Goal: Task Accomplishment & Management: Manage account settings

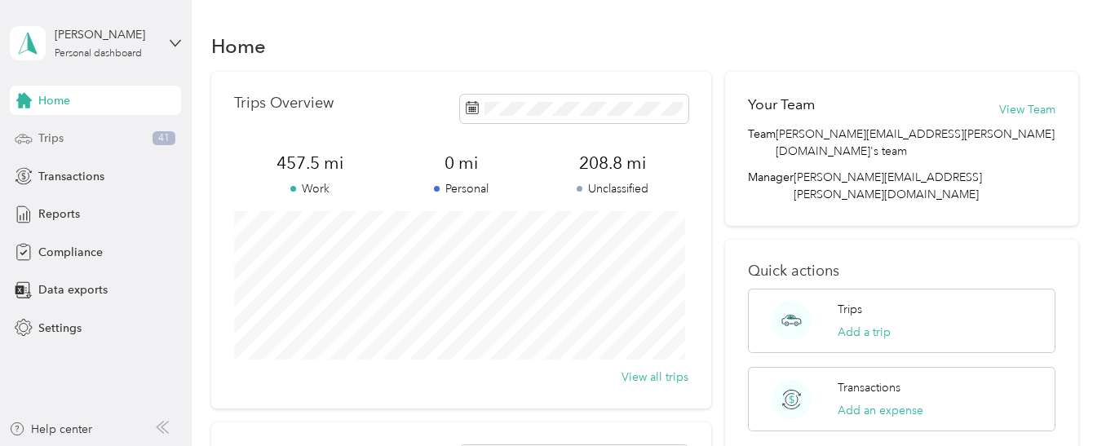
click at [104, 135] on div "Trips 41" at bounding box center [95, 138] width 171 height 29
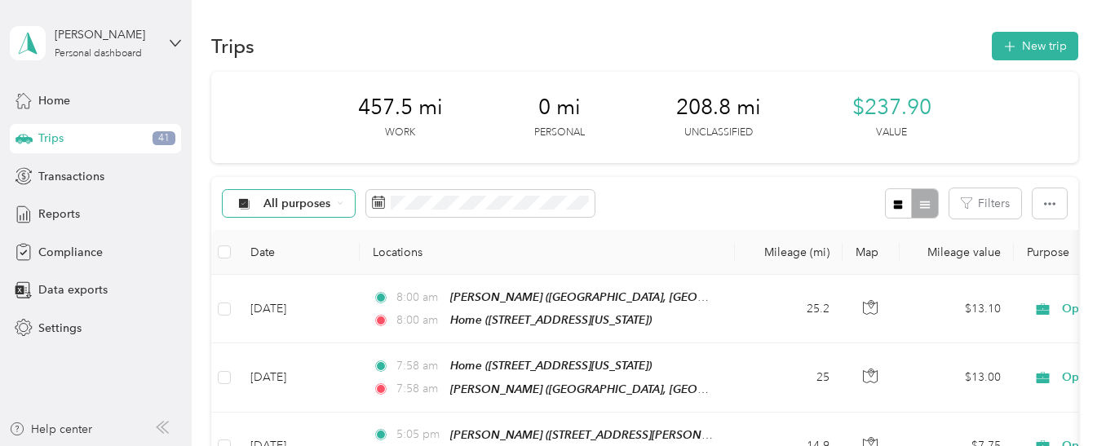
click at [331, 201] on div "All purposes" at bounding box center [289, 204] width 132 height 28
click at [335, 285] on span "Option Care Health" at bounding box center [315, 289] width 105 height 17
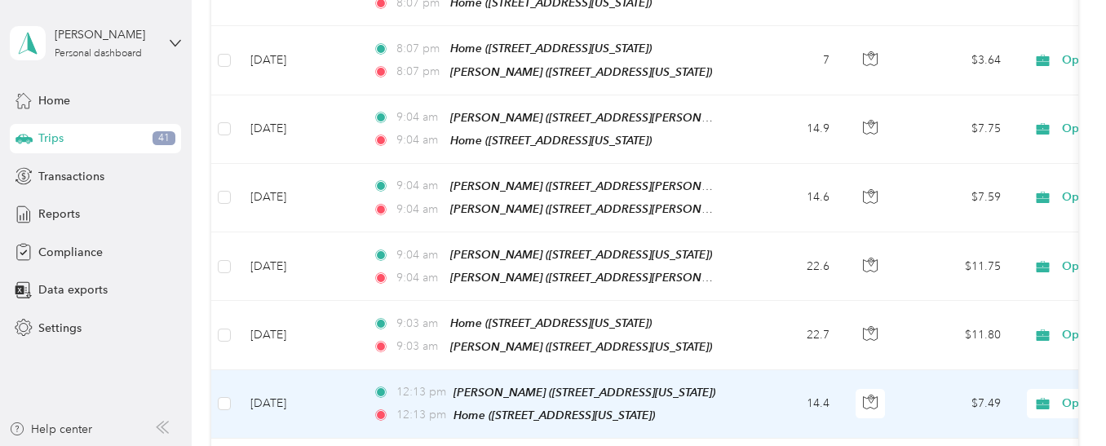
scroll to position [1713, 0]
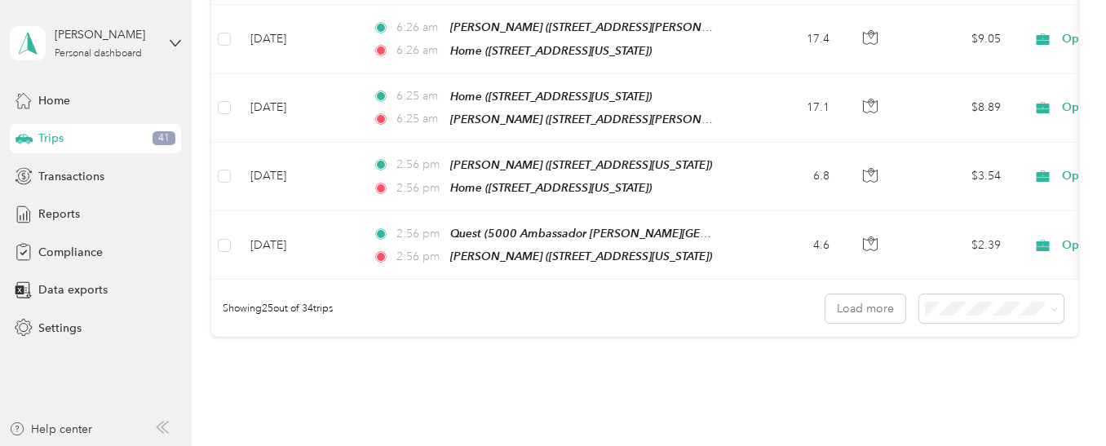
click at [960, 335] on span "50 per load" at bounding box center [957, 334] width 60 height 14
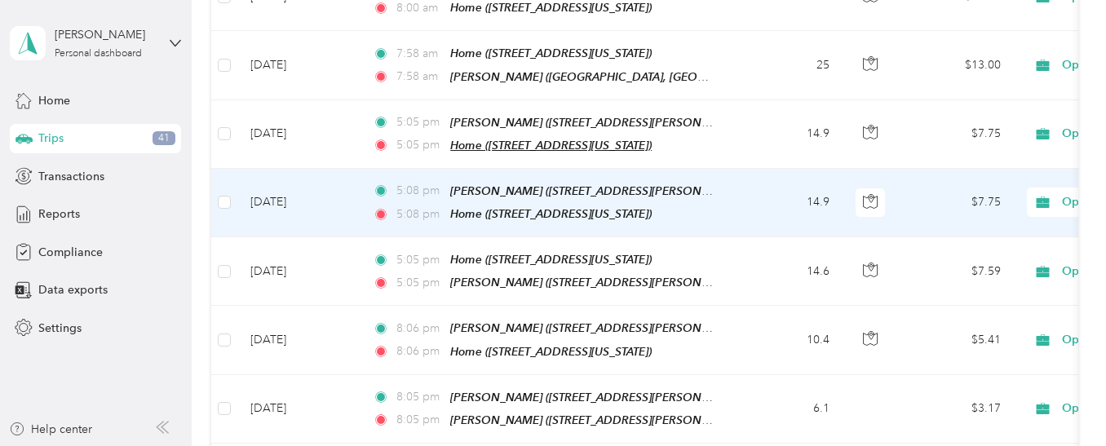
scroll to position [284, 0]
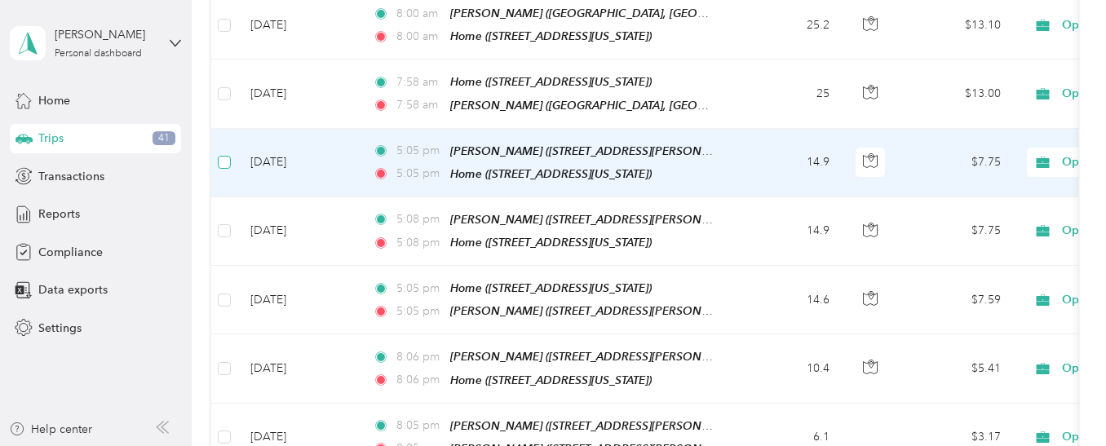
click at [226, 153] on label at bounding box center [224, 162] width 13 height 18
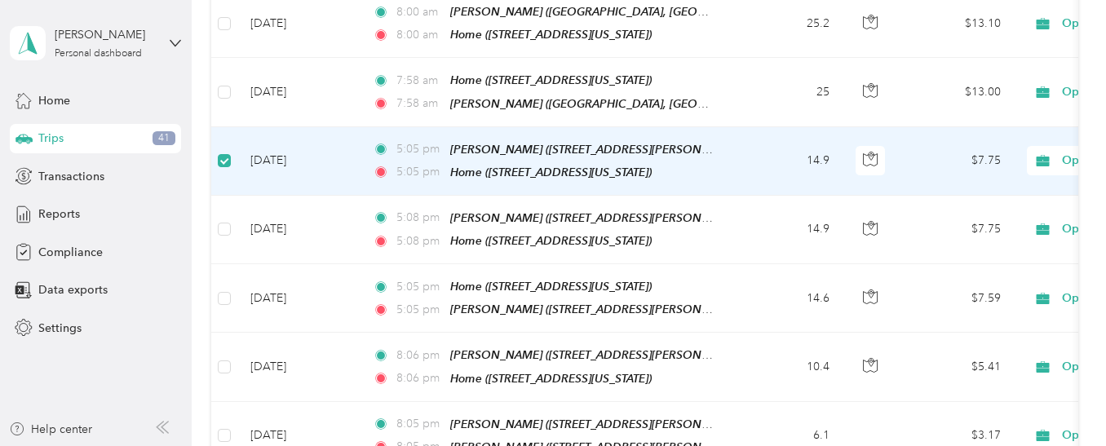
scroll to position [282, 0]
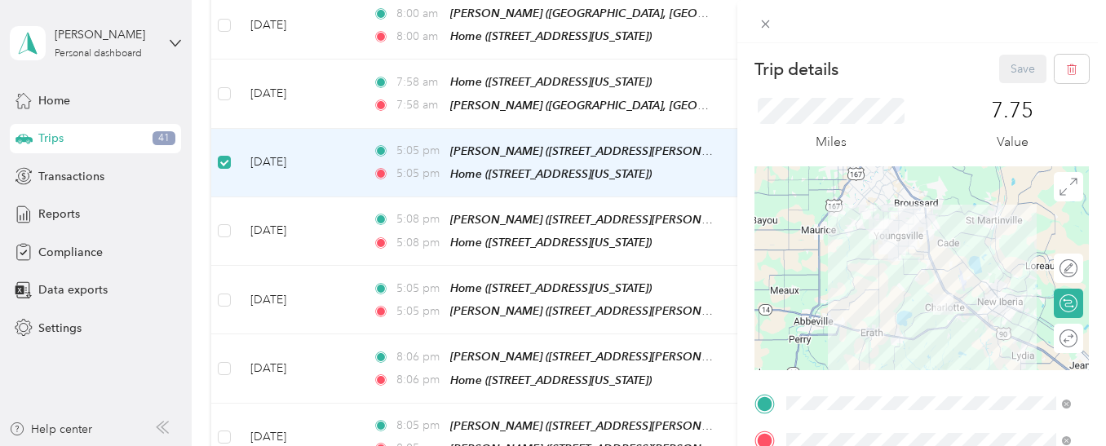
drag, startPoint x: 627, startPoint y: 162, endPoint x: 601, endPoint y: 153, distance: 27.6
click at [606, 153] on div "Trip details Save This trip cannot be edited because it is either under review,…" at bounding box center [553, 223] width 1106 height 446
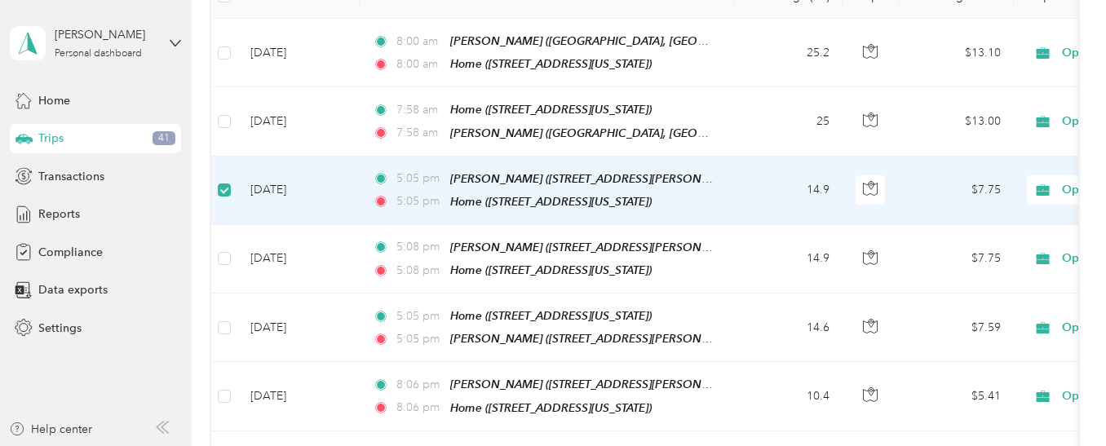
scroll to position [282, 0]
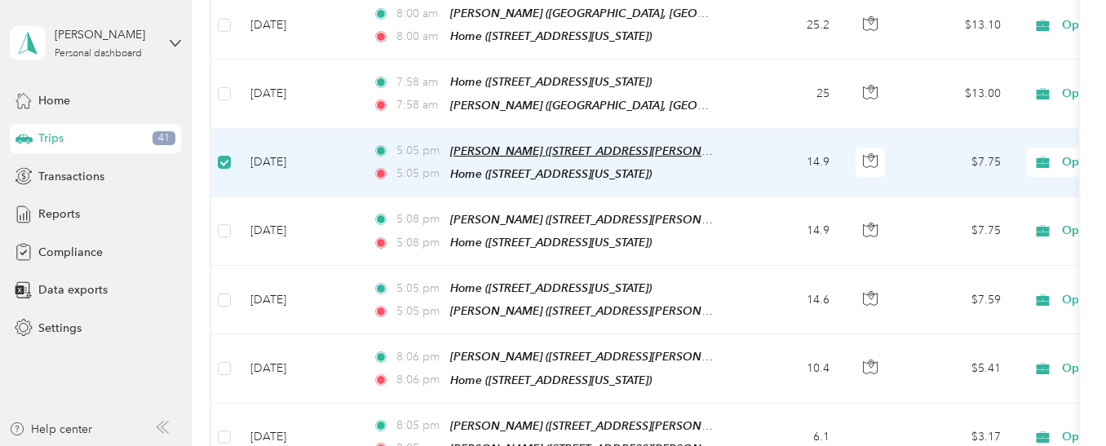
click at [511, 147] on span "[PERSON_NAME] ([STREET_ADDRESS][PERSON_NAME][US_STATE])" at bounding box center [627, 151] width 354 height 14
click at [539, 110] on button "Edit Place" at bounding box center [504, 105] width 93 height 29
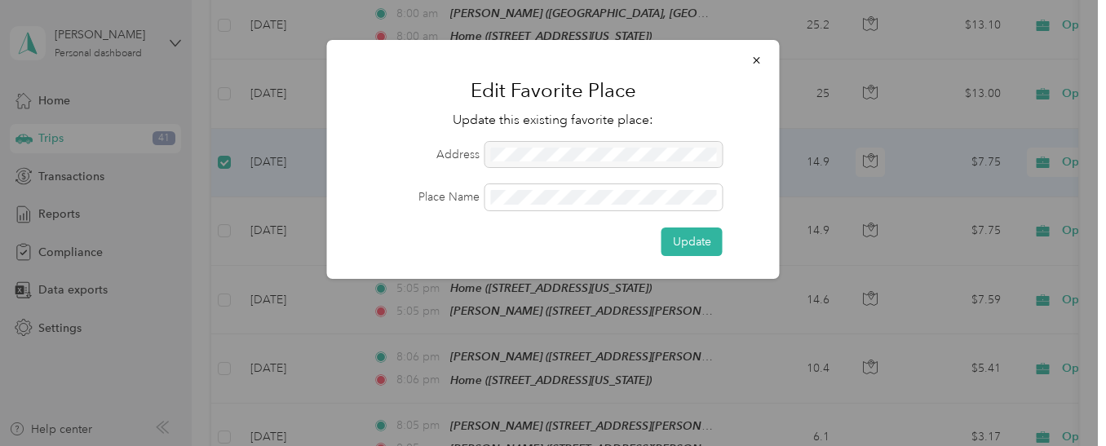
click at [551, 157] on div at bounding box center [603, 155] width 237 height 26
click at [289, 445] on div "Edit Favorite Place Update this existing favorite place: Address Place Name Upd…" at bounding box center [549, 446] width 1098 height 0
click at [544, 147] on div at bounding box center [603, 155] width 237 height 26
click at [756, 62] on icon "button" at bounding box center [756, 60] width 11 height 11
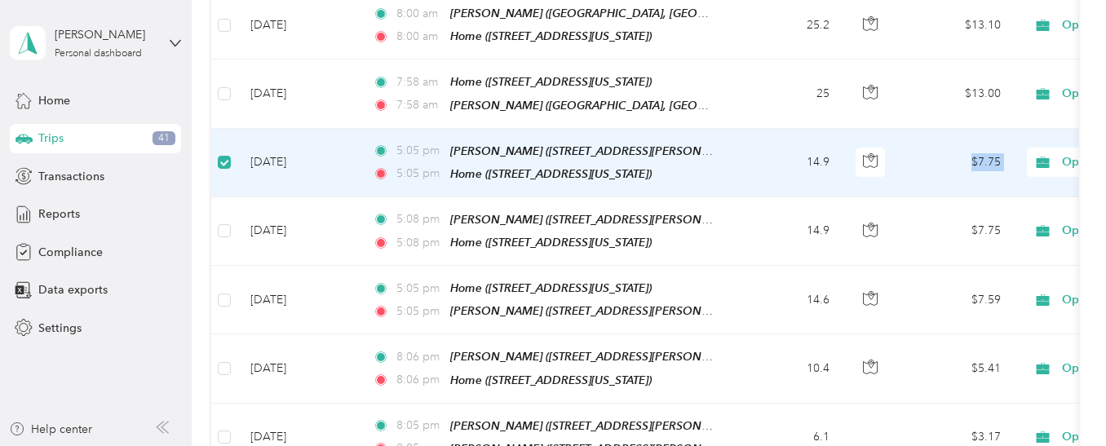
drag, startPoint x: 1019, startPoint y: 157, endPoint x: 905, endPoint y: 155, distance: 114.2
click at [914, 156] on tr "[DATE] 5:05 pm [PERSON_NAME] ([STREET_ADDRESS][PERSON_NAME][US_STATE]) 5:05 pm …" at bounding box center [886, 163] width 1351 height 69
click at [299, 156] on td "[DATE]" at bounding box center [298, 163] width 122 height 69
click at [297, 156] on td "[DATE]" at bounding box center [298, 163] width 122 height 69
click at [500, 147] on span "[PERSON_NAME] ([STREET_ADDRESS][PERSON_NAME][US_STATE])" at bounding box center [627, 151] width 354 height 14
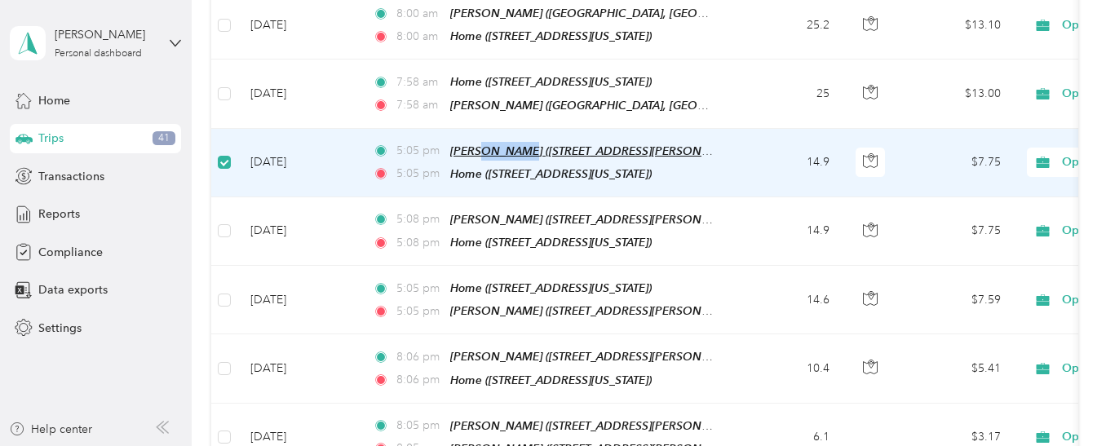
click at [500, 147] on span "[PERSON_NAME] ([STREET_ADDRESS][PERSON_NAME][US_STATE])" at bounding box center [627, 151] width 354 height 14
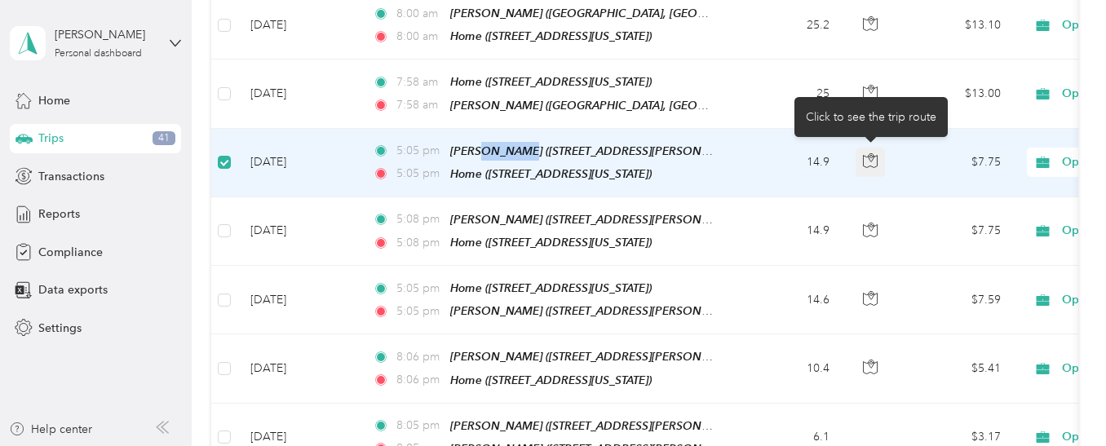
click at [878, 160] on button "button" at bounding box center [870, 162] width 29 height 29
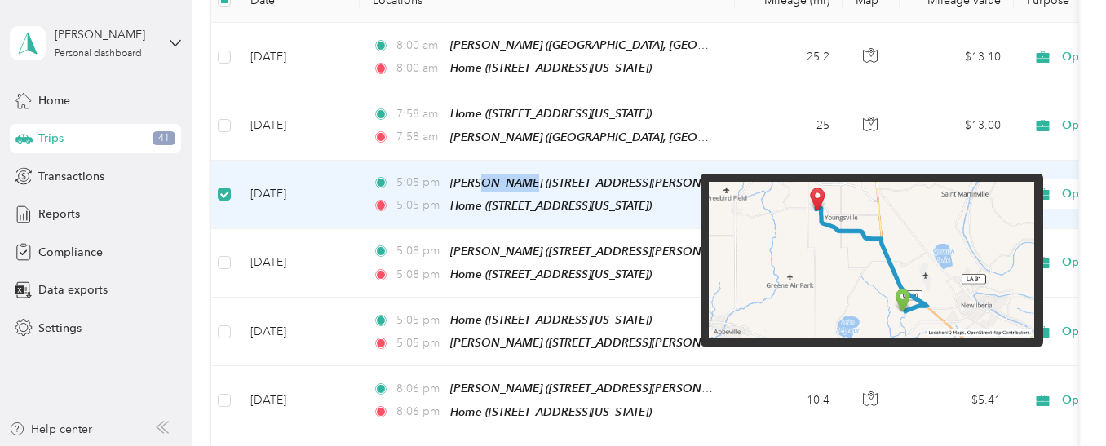
scroll to position [201, 0]
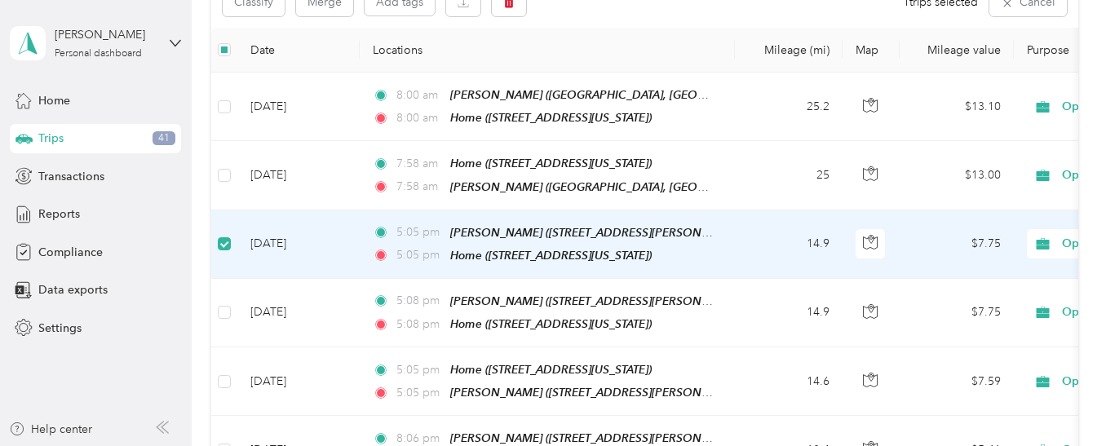
click at [677, 54] on th "Locations" at bounding box center [547, 50] width 375 height 45
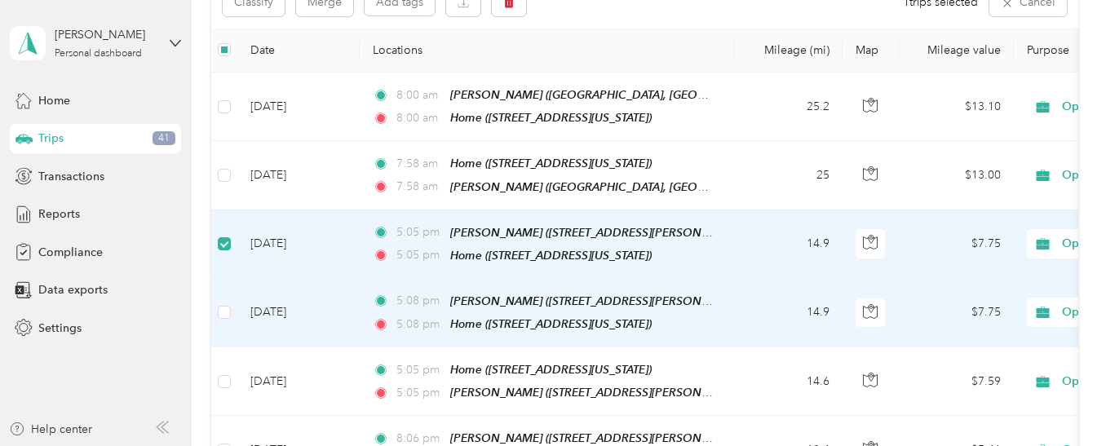
scroll to position [119, 0]
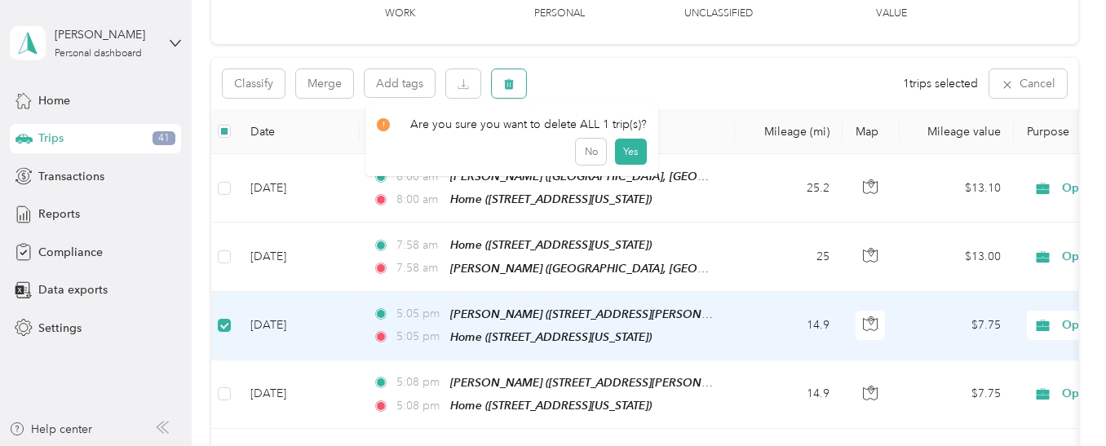
click at [514, 89] on icon "button" at bounding box center [508, 83] width 11 height 11
click at [586, 148] on button "No" at bounding box center [591, 152] width 30 height 26
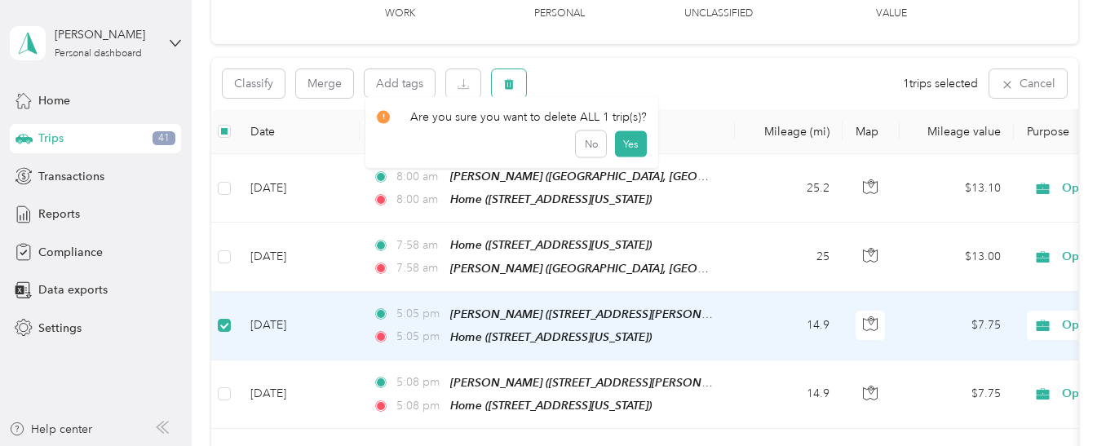
click at [510, 86] on icon "button" at bounding box center [510, 84] width 10 height 11
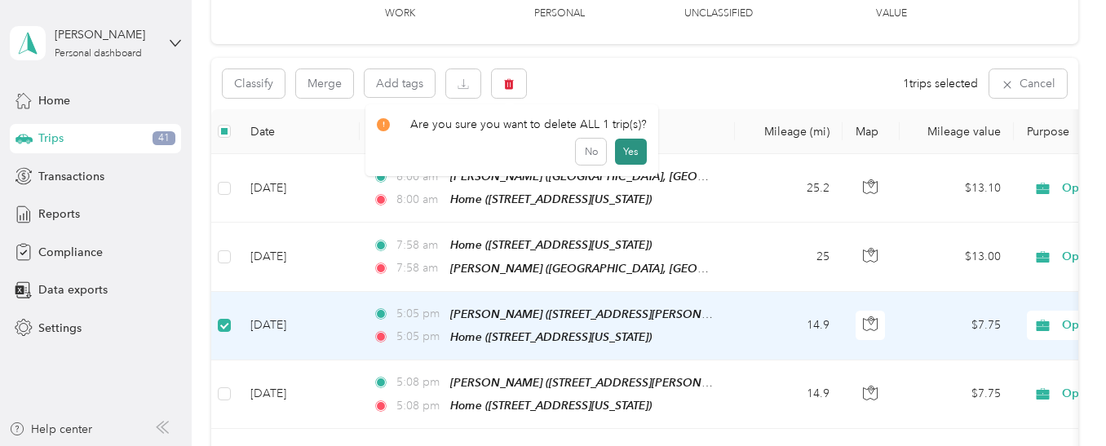
click at [620, 153] on button "Yes" at bounding box center [631, 152] width 32 height 26
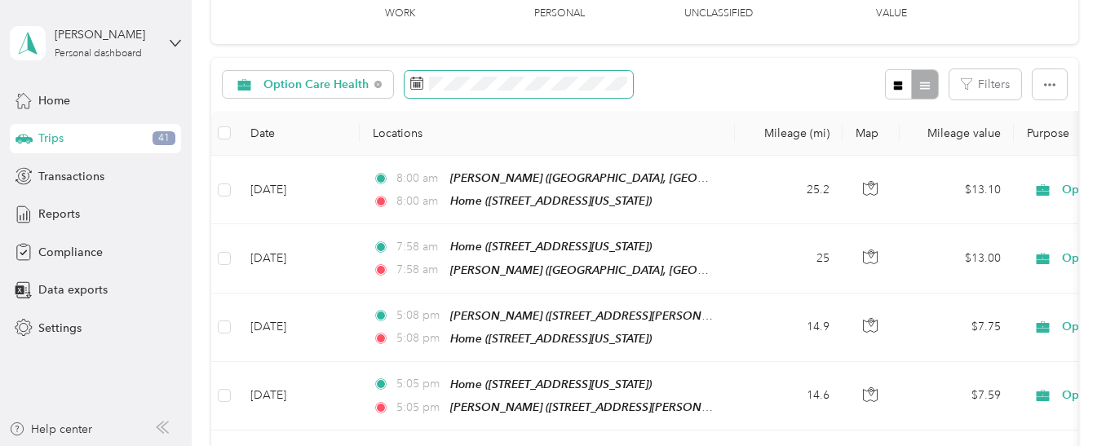
click at [580, 86] on span at bounding box center [519, 85] width 228 height 28
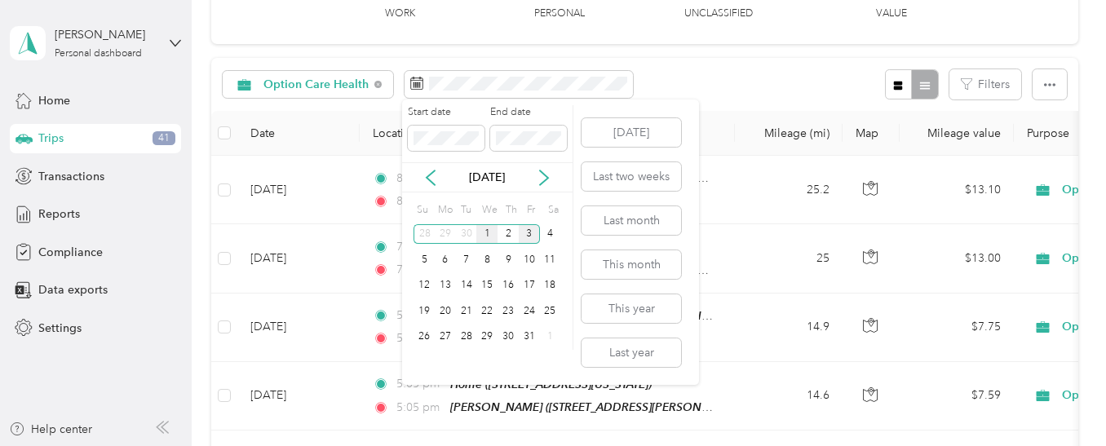
click at [485, 233] on div "1" at bounding box center [486, 234] width 21 height 20
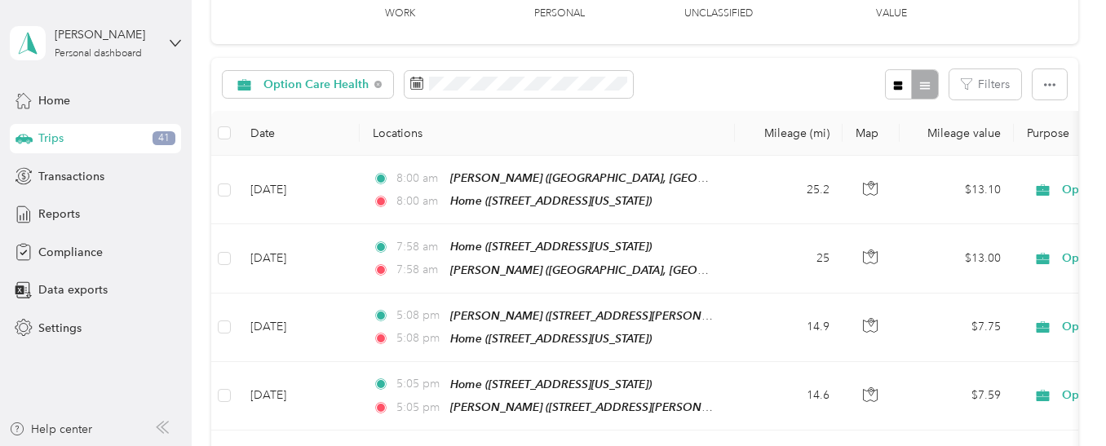
click at [748, 82] on div "Option Care Health Filters" at bounding box center [644, 84] width 866 height 53
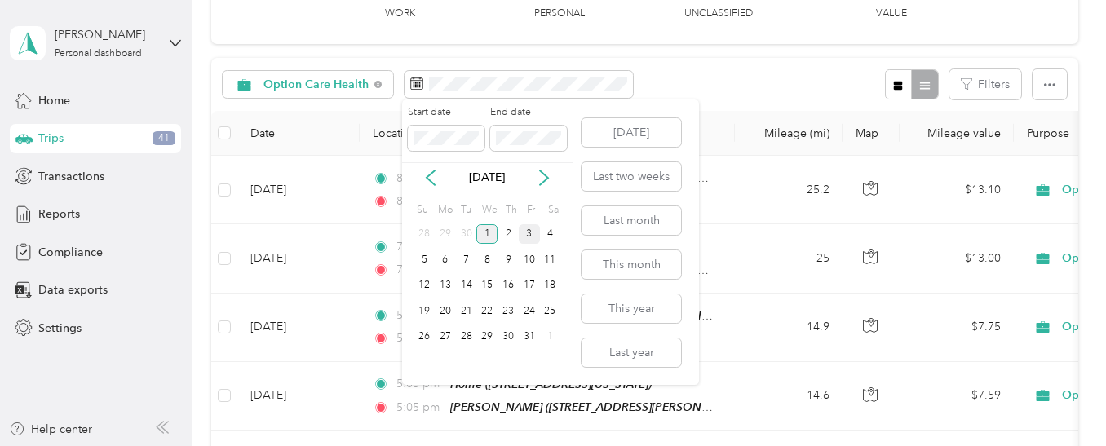
click at [494, 235] on div "1" at bounding box center [486, 234] width 21 height 20
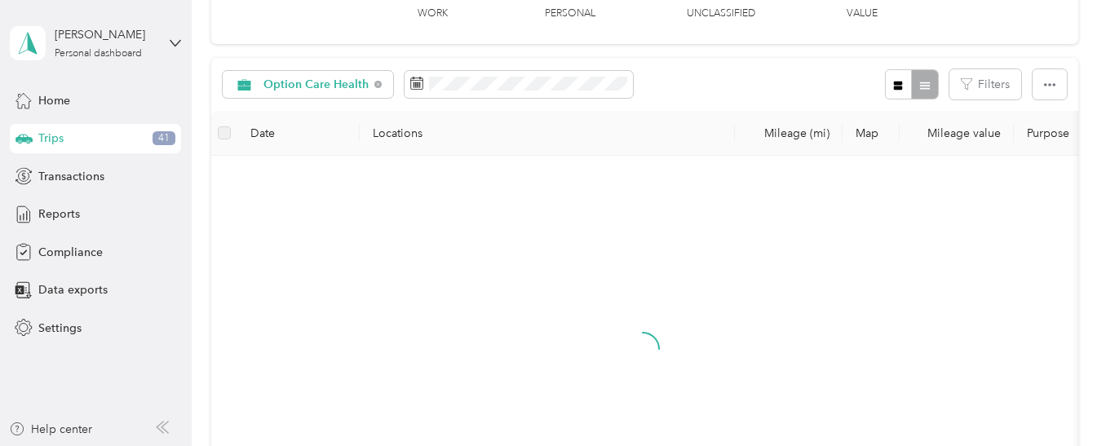
click at [494, 235] on div "1" at bounding box center [486, 228] width 21 height 26
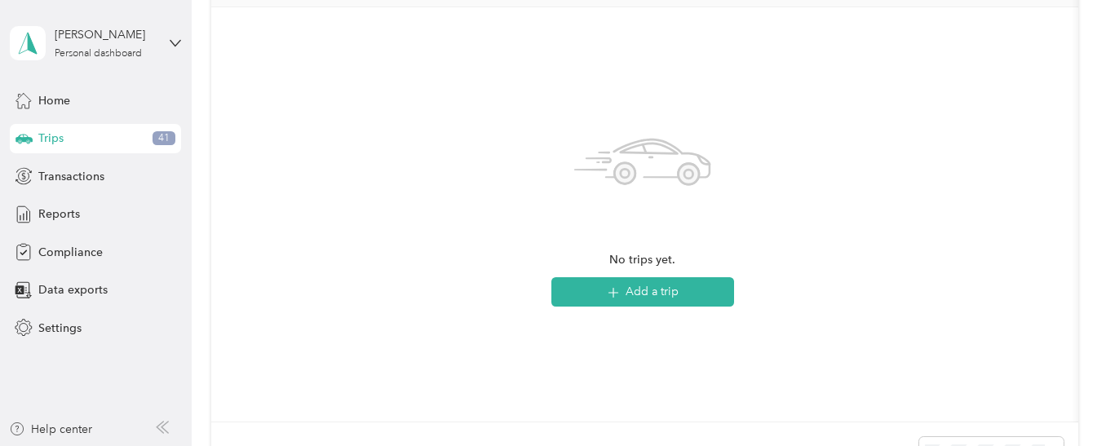
scroll to position [282, 0]
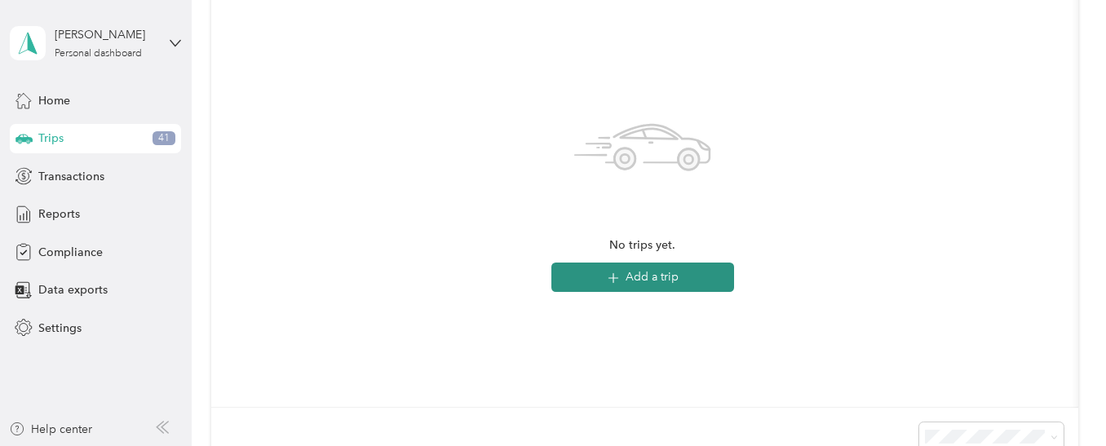
click at [662, 270] on button "Add a trip" at bounding box center [642, 277] width 183 height 29
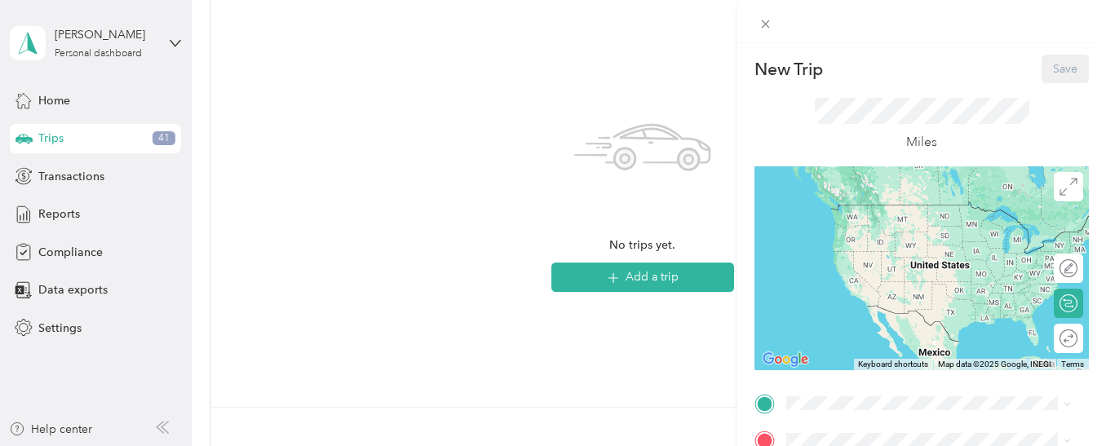
click at [921, 223] on span "[STREET_ADDRESS]" at bounding box center [869, 226] width 104 height 14
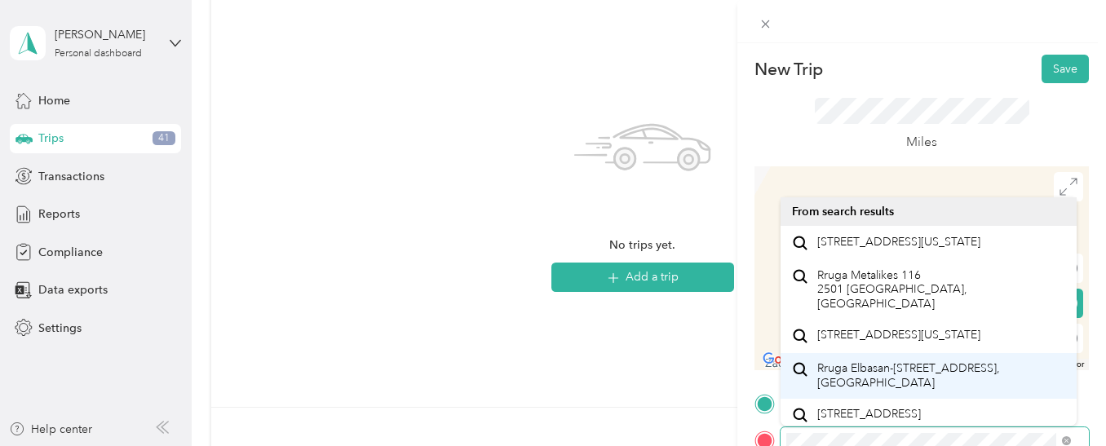
scroll to position [29, 0]
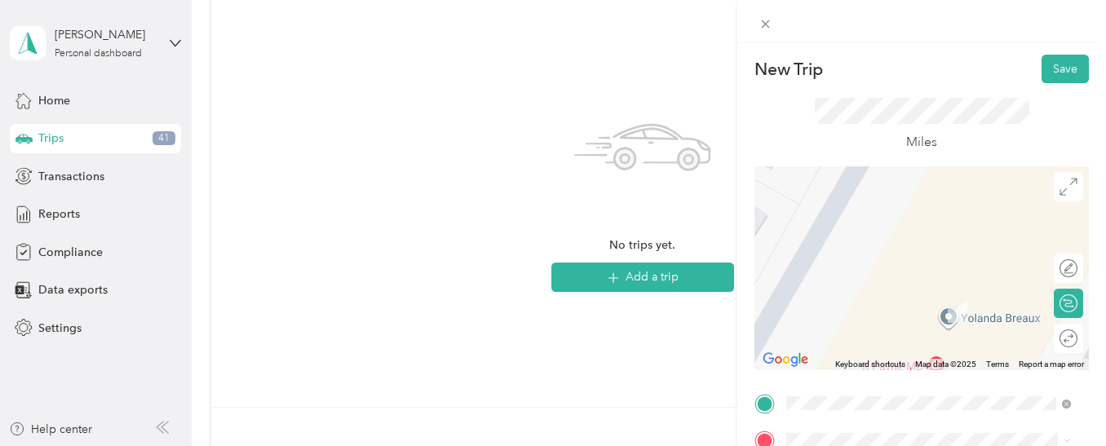
click at [904, 247] on span "[STREET_ADDRESS][US_STATE]" at bounding box center [898, 239] width 163 height 15
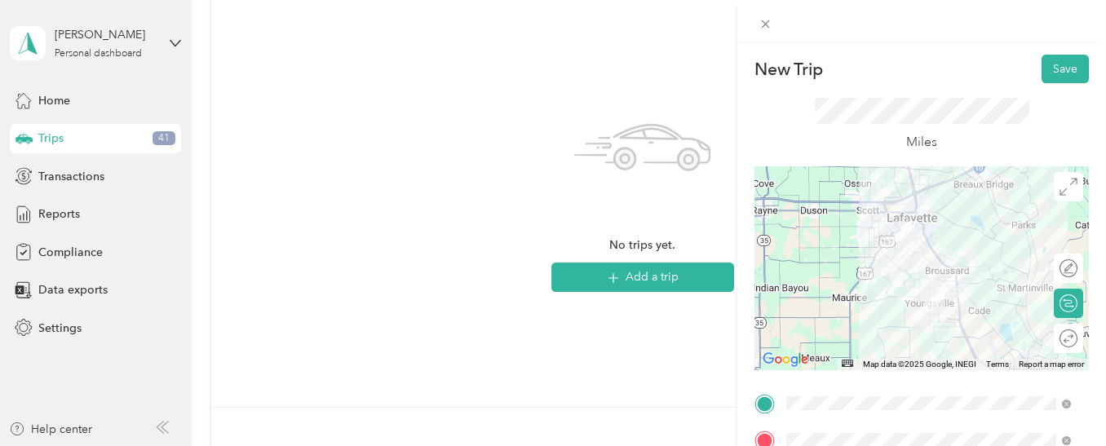
drag, startPoint x: 1047, startPoint y: 70, endPoint x: 1020, endPoint y: 86, distance: 31.5
click at [1044, 68] on button "Save" at bounding box center [1065, 69] width 47 height 29
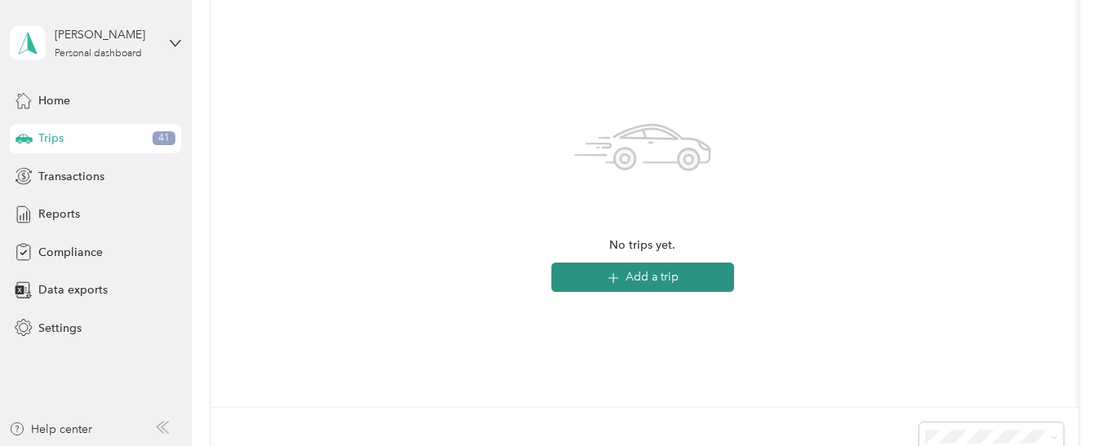
click at [588, 272] on button "Add a trip" at bounding box center [642, 277] width 183 height 29
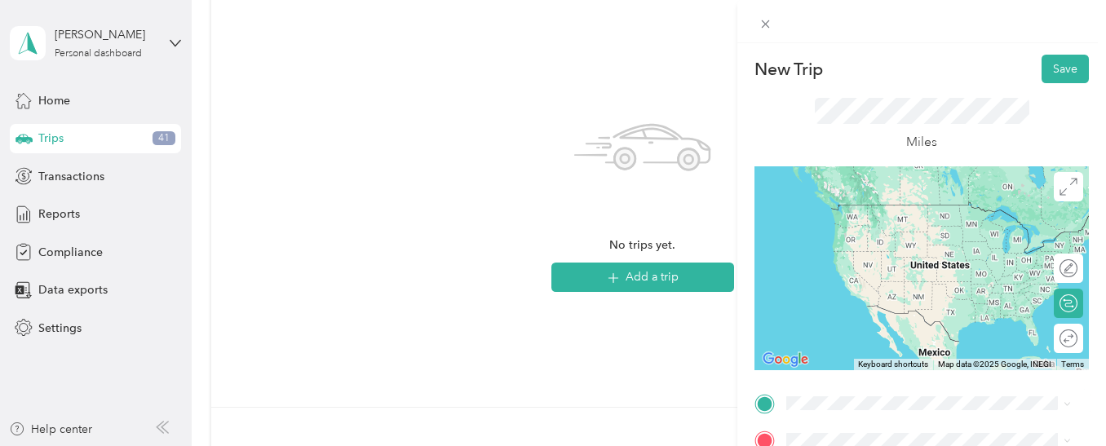
click at [893, 272] on ol "From search results [STREET_ADDRESS][US_STATE] [STREET_ADDRESS][GEOGRAPHIC_DATA…" at bounding box center [929, 268] width 296 height 228
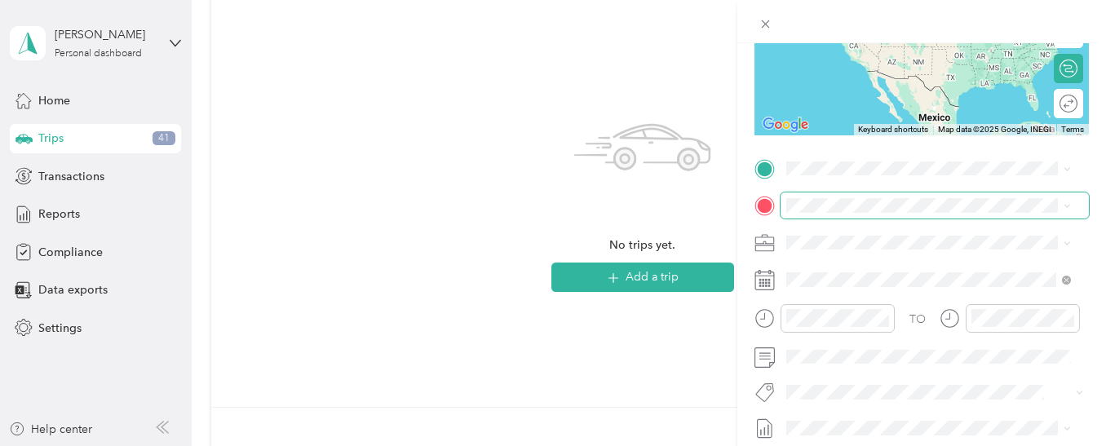
scroll to position [232, 0]
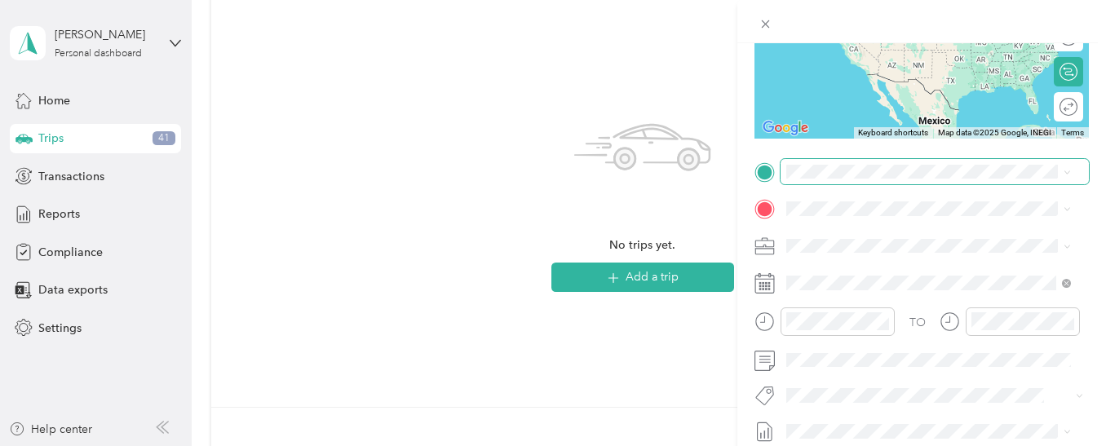
click at [852, 179] on span at bounding box center [935, 172] width 308 height 26
click at [856, 269] on span "[STREET_ADDRESS][US_STATE]" at bounding box center [898, 261] width 163 height 15
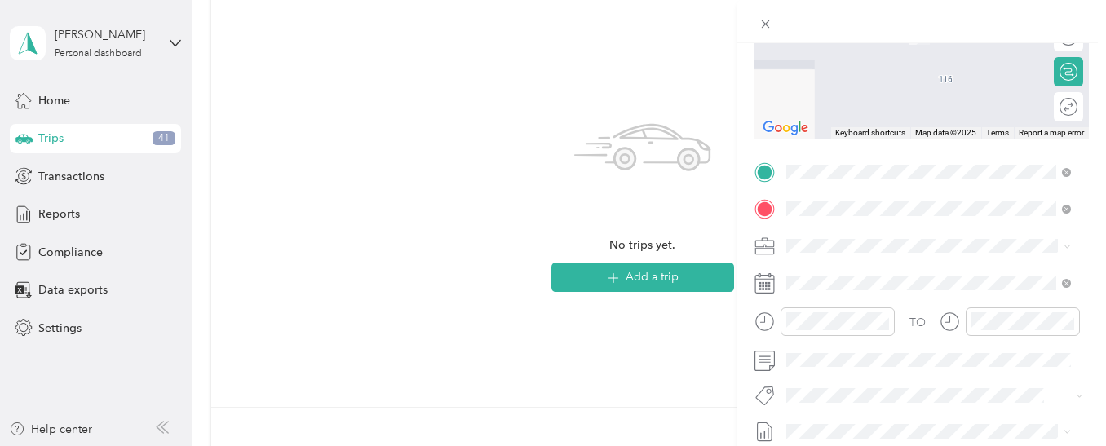
click at [850, 279] on div "Home [STREET_ADDRESS][US_STATE]" at bounding box center [898, 283] width 163 height 34
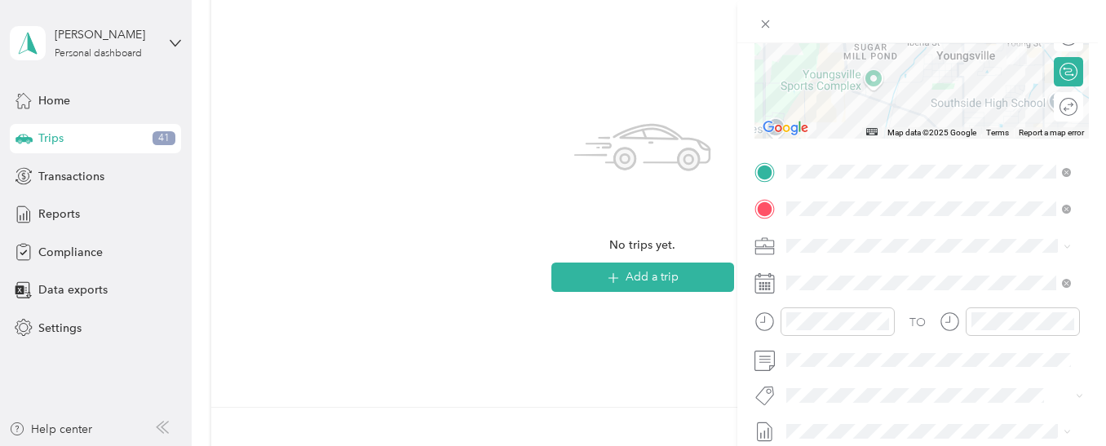
click at [674, 282] on div "New Trip Save This trip cannot be edited because it is either under review, app…" at bounding box center [553, 223] width 1106 height 446
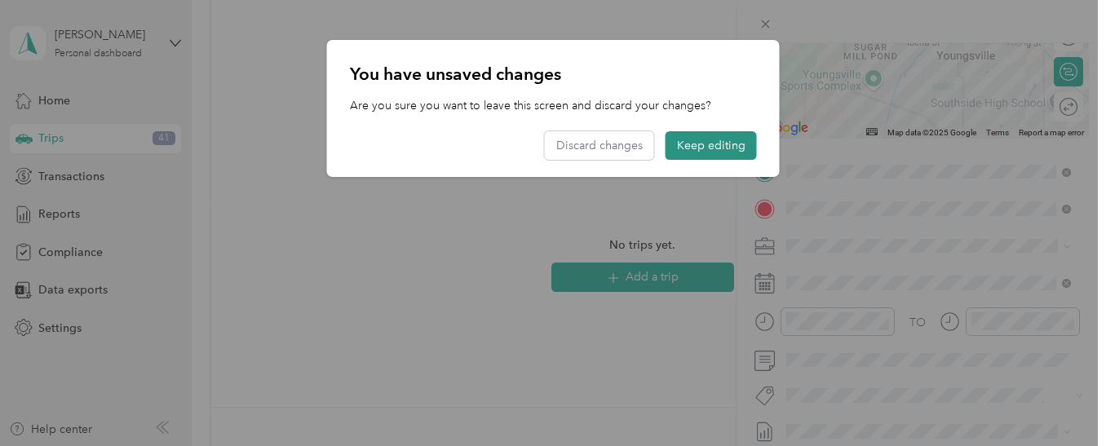
click at [741, 137] on button "Keep editing" at bounding box center [711, 145] width 91 height 29
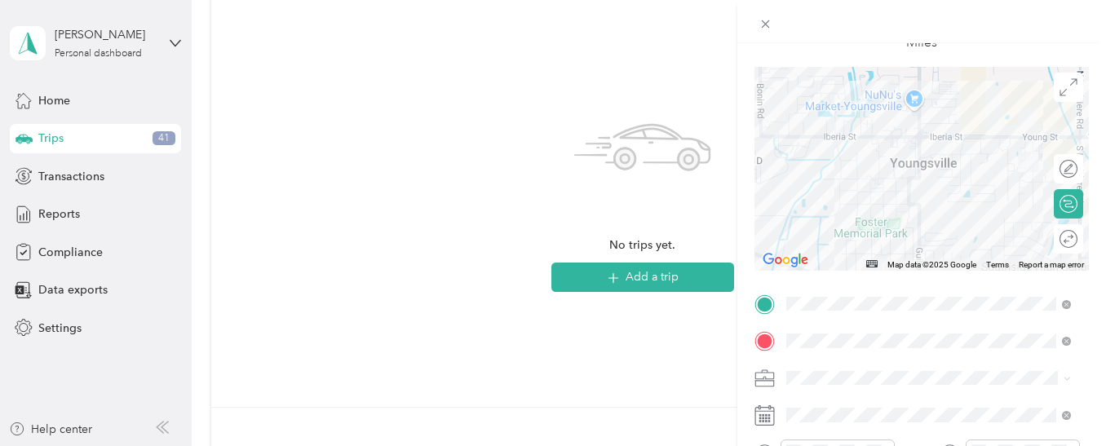
scroll to position [0, 0]
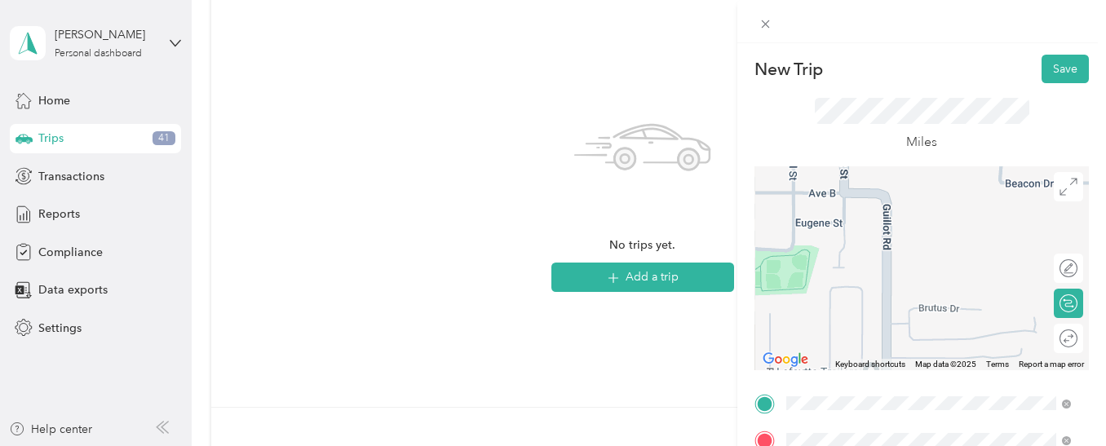
drag, startPoint x: 1048, startPoint y: 66, endPoint x: 1022, endPoint y: 65, distance: 26.1
click at [1048, 66] on button "Save" at bounding box center [1065, 69] width 47 height 29
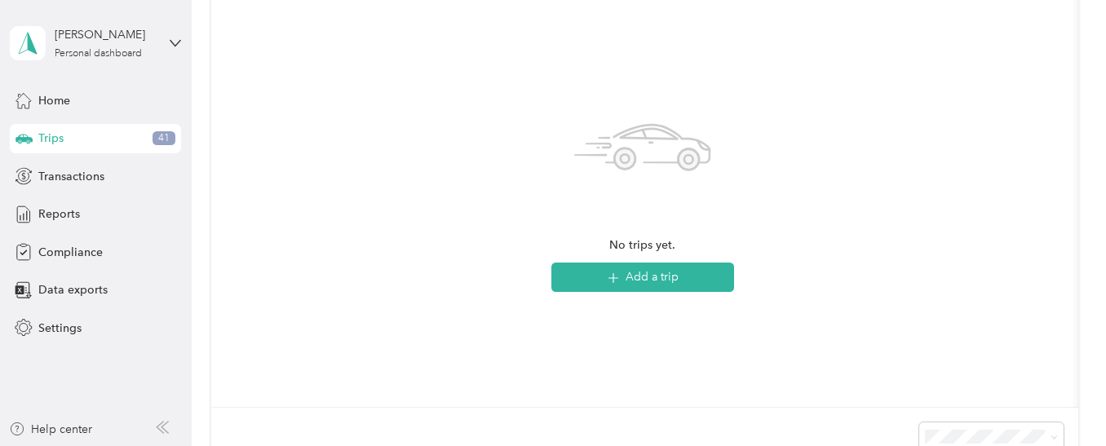
click at [100, 148] on div "Trips 41" at bounding box center [95, 138] width 171 height 29
click at [38, 145] on div "Trips 41" at bounding box center [95, 138] width 171 height 29
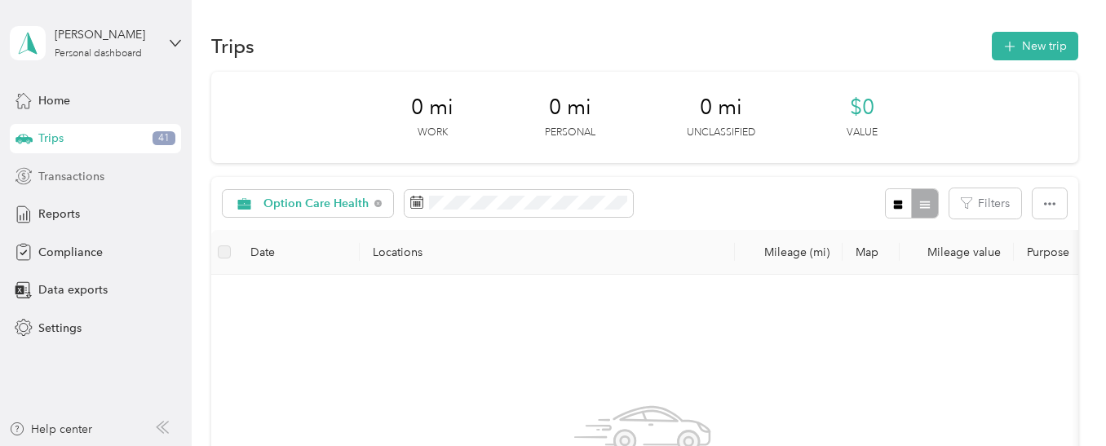
click at [83, 177] on span "Transactions" at bounding box center [71, 176] width 66 height 17
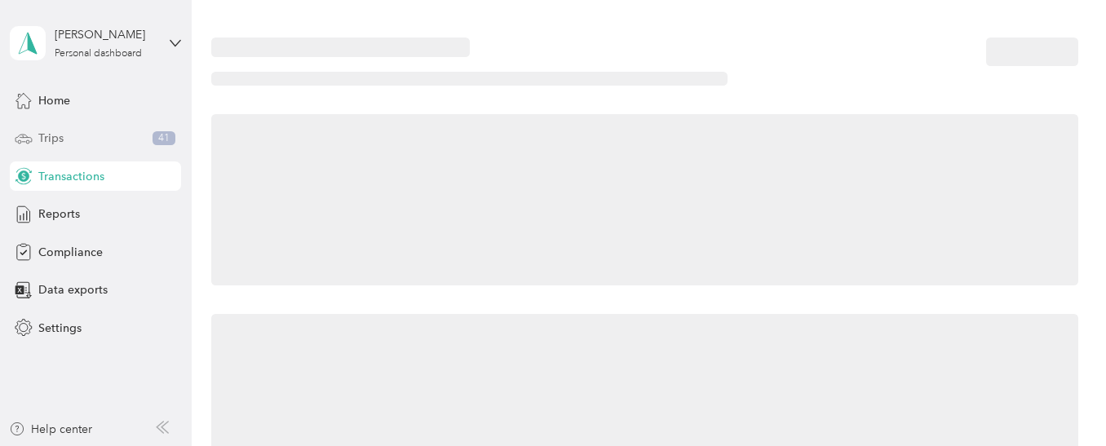
click at [86, 145] on div "Trips 41" at bounding box center [95, 138] width 171 height 29
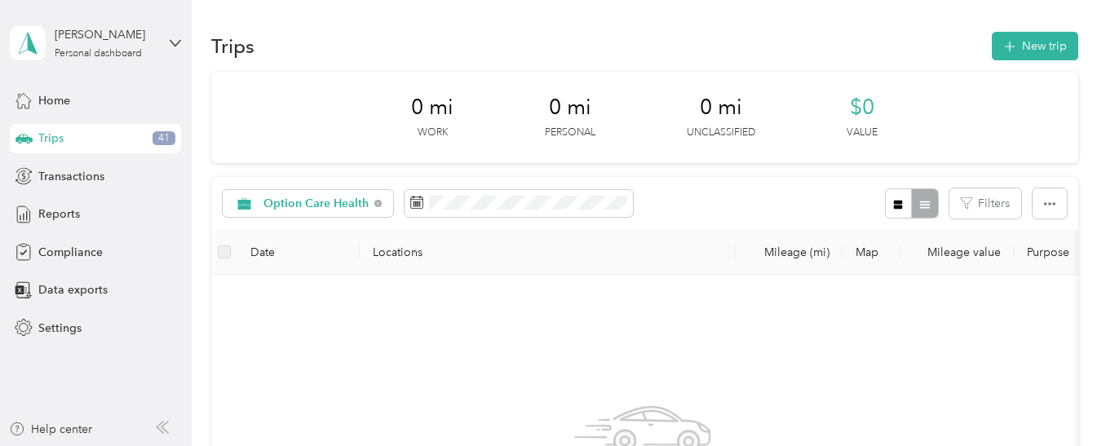
drag, startPoint x: 158, startPoint y: 139, endPoint x: 169, endPoint y: 127, distance: 15.6
click at [168, 129] on div "Trips 41" at bounding box center [95, 138] width 171 height 29
click at [179, 135] on div "Trips 41" at bounding box center [95, 138] width 171 height 29
click at [575, 212] on span at bounding box center [519, 204] width 228 height 28
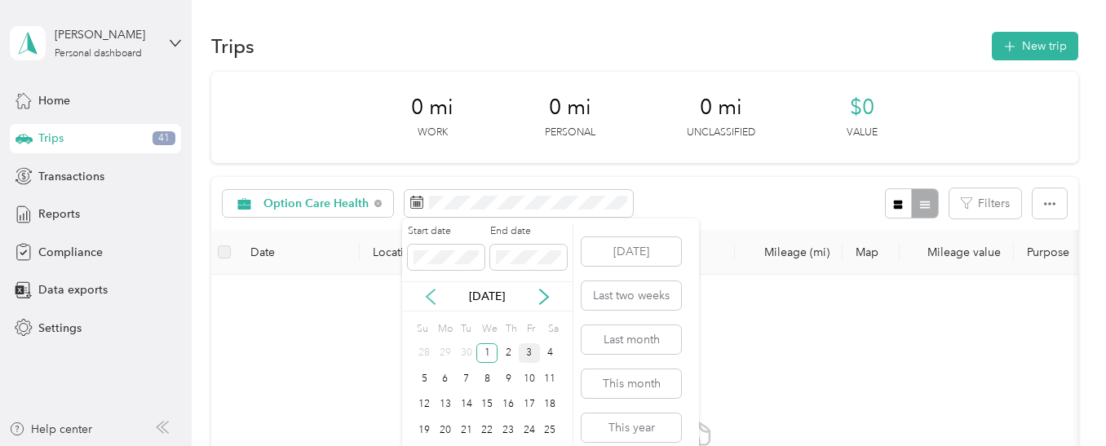
click at [431, 297] on icon at bounding box center [431, 297] width 16 height 16
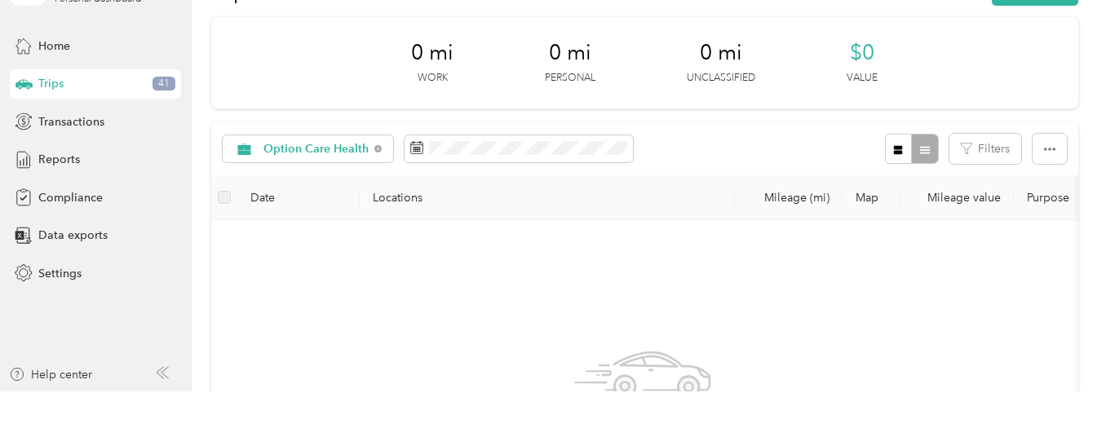
click at [378, 275] on div "No trips yet. Add a trip" at bounding box center [642, 427] width 836 height 388
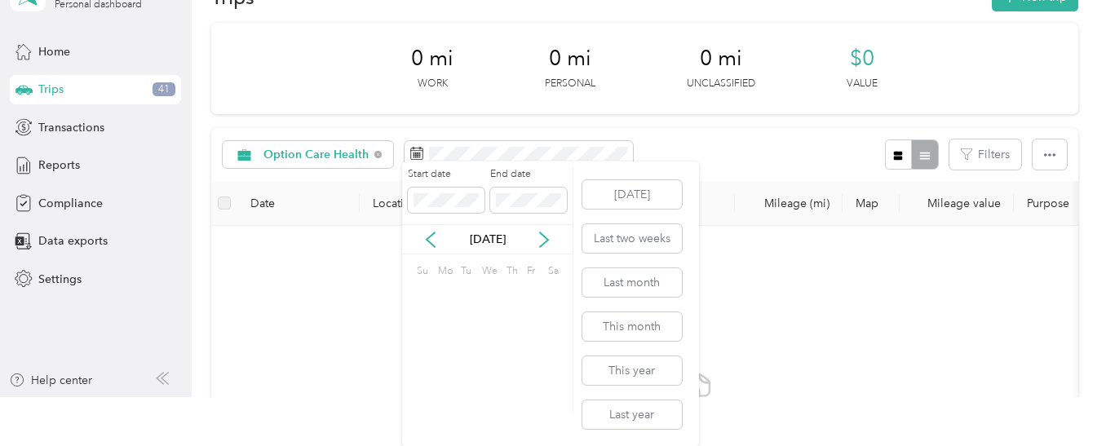
scroll to position [0, 0]
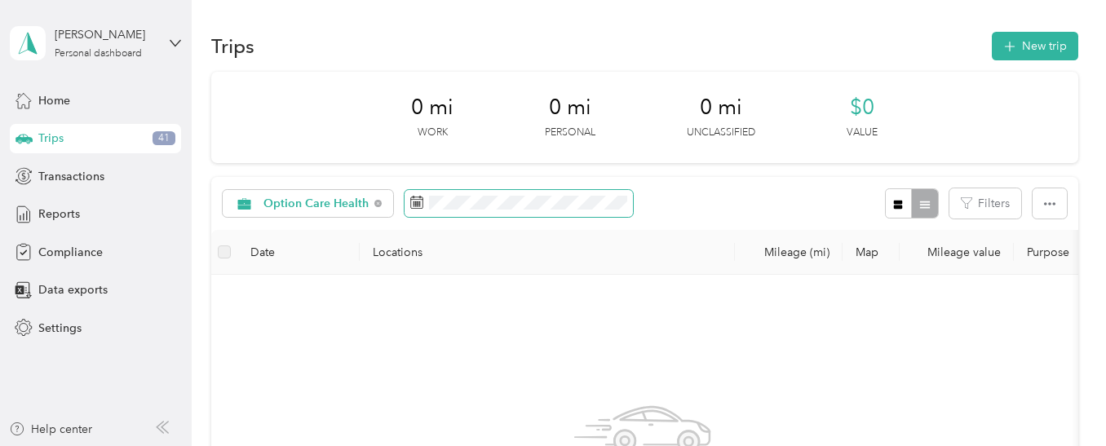
click at [617, 192] on span at bounding box center [519, 204] width 228 height 28
click at [559, 219] on div "Option Care Health Filters" at bounding box center [644, 203] width 866 height 53
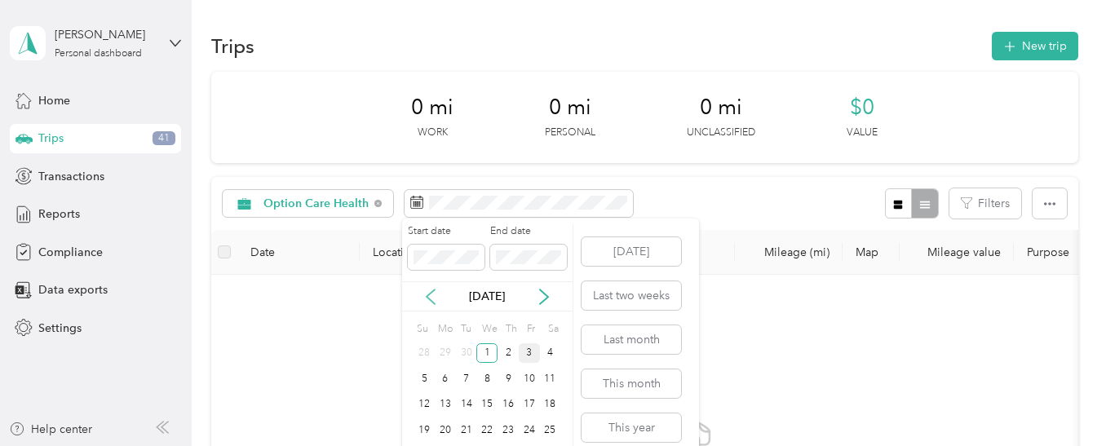
click at [427, 290] on icon at bounding box center [431, 297] width 16 height 16
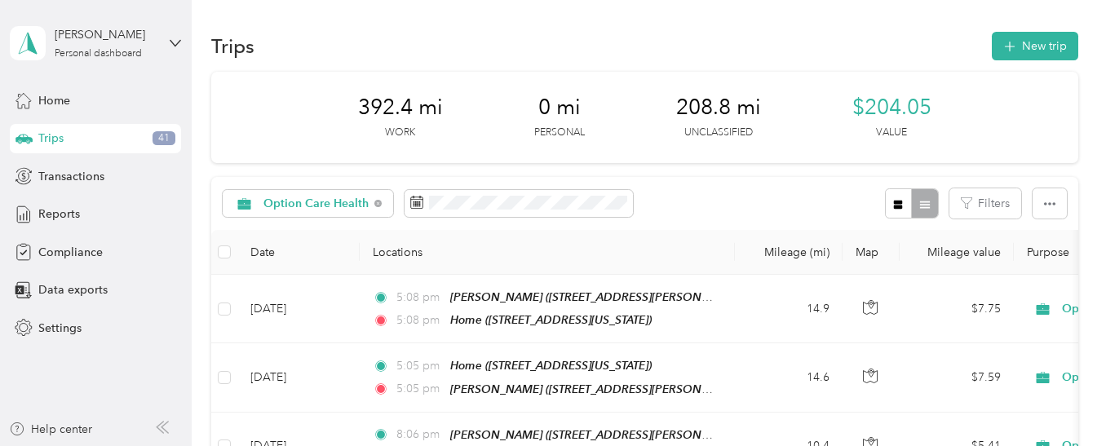
drag, startPoint x: 365, startPoint y: 153, endPoint x: 371, endPoint y: 188, distance: 34.9
click at [364, 153] on div "392.4 mi Work 0 mi Personal 208.8 mi Unclassified $204.05 Value" at bounding box center [644, 117] width 866 height 91
click at [529, 212] on span at bounding box center [519, 204] width 228 height 28
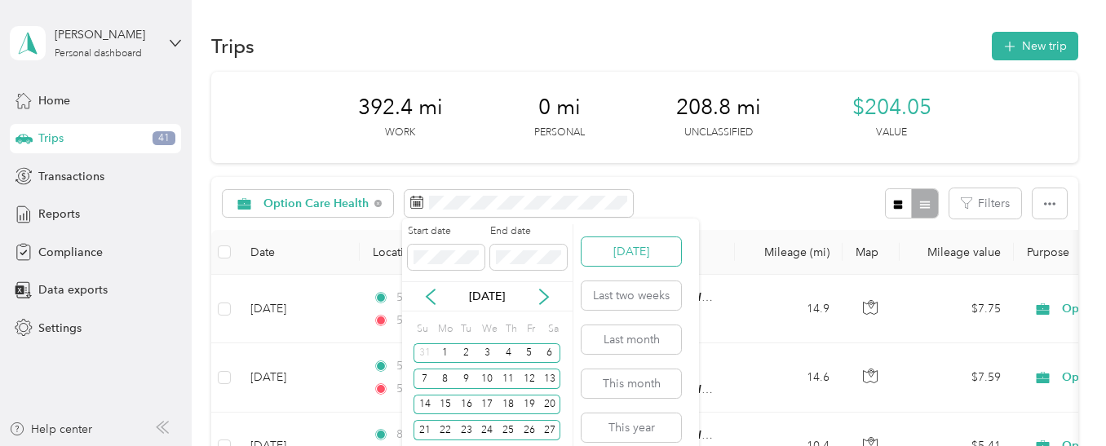
click at [604, 254] on button "[DATE]" at bounding box center [632, 251] width 100 height 29
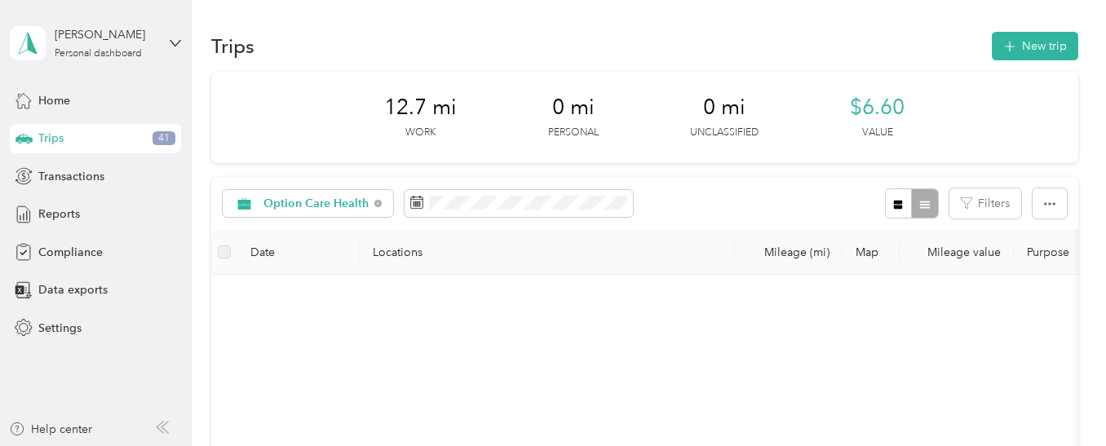
click at [549, 218] on div "Option Care Health" at bounding box center [428, 203] width 410 height 30
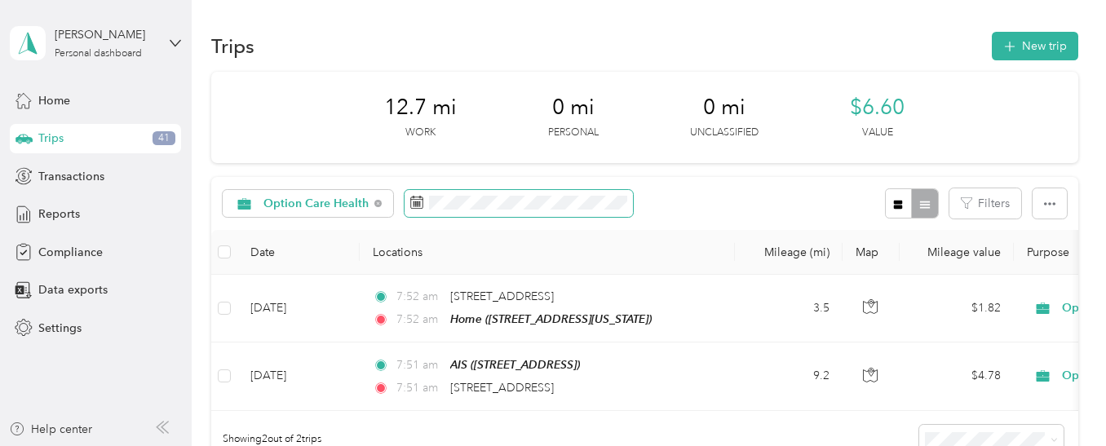
click at [553, 190] on span at bounding box center [519, 204] width 228 height 28
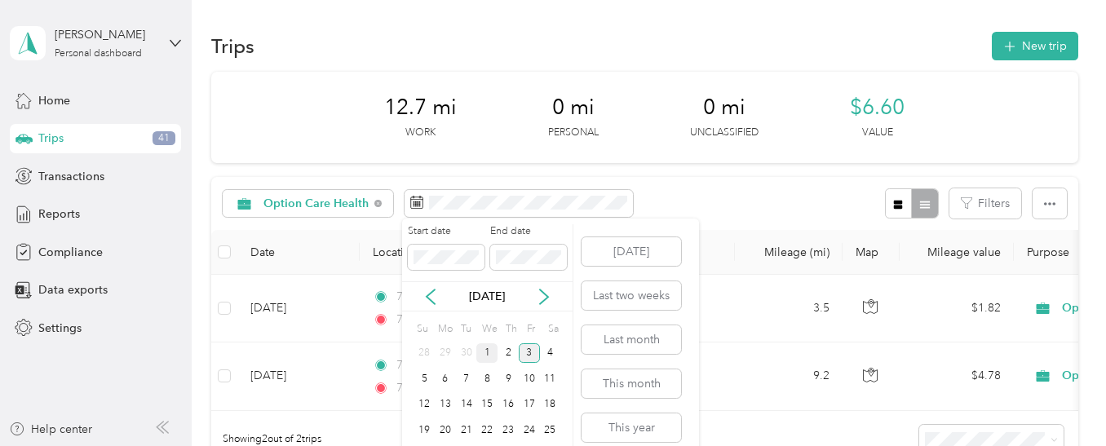
click at [489, 354] on div "1" at bounding box center [486, 353] width 21 height 20
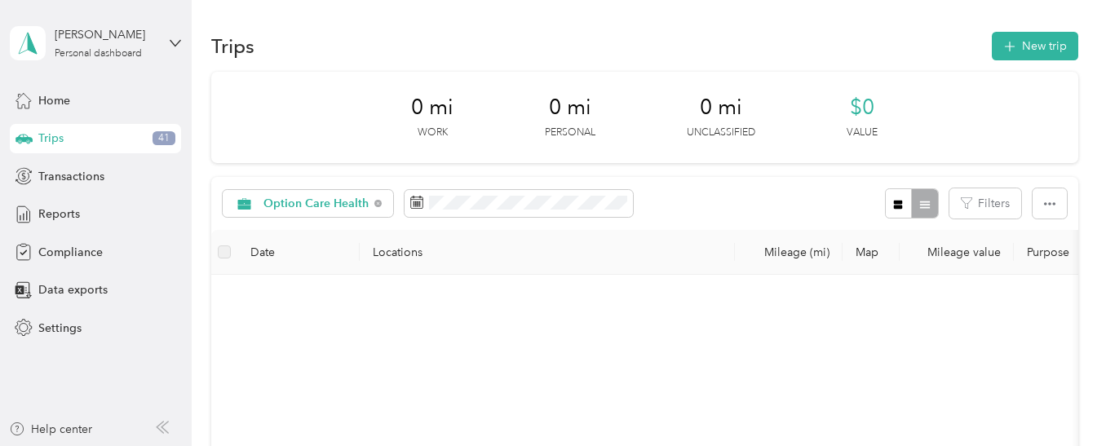
click at [489, 354] on div "1" at bounding box center [486, 345] width 21 height 26
click at [446, 212] on span at bounding box center [519, 204] width 228 height 28
click at [504, 211] on span at bounding box center [519, 204] width 228 height 28
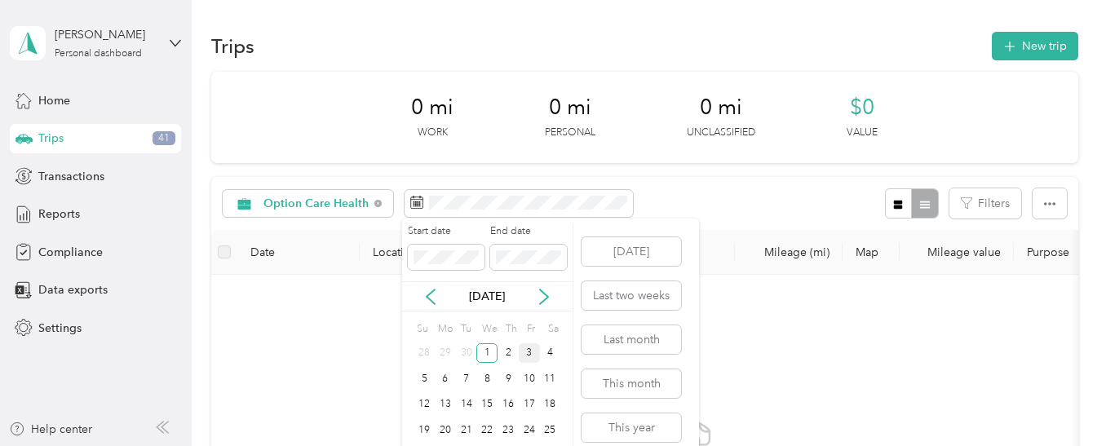
click at [525, 355] on div "3" at bounding box center [529, 353] width 21 height 20
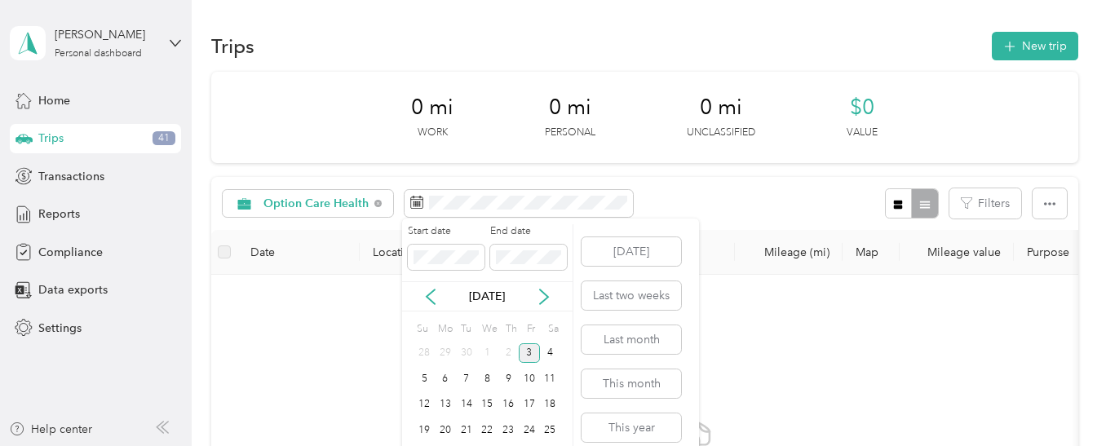
click at [531, 353] on div "3" at bounding box center [529, 353] width 21 height 20
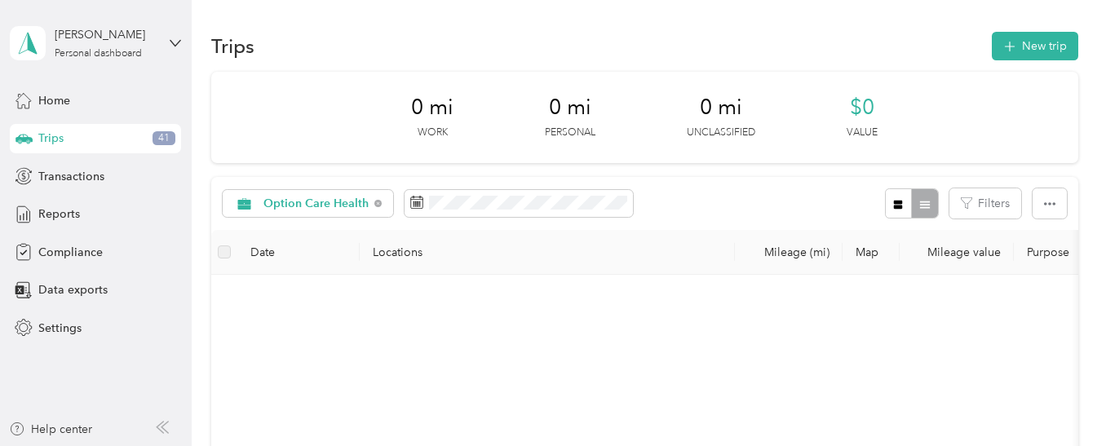
click at [531, 353] on div "3" at bounding box center [529, 344] width 21 height 20
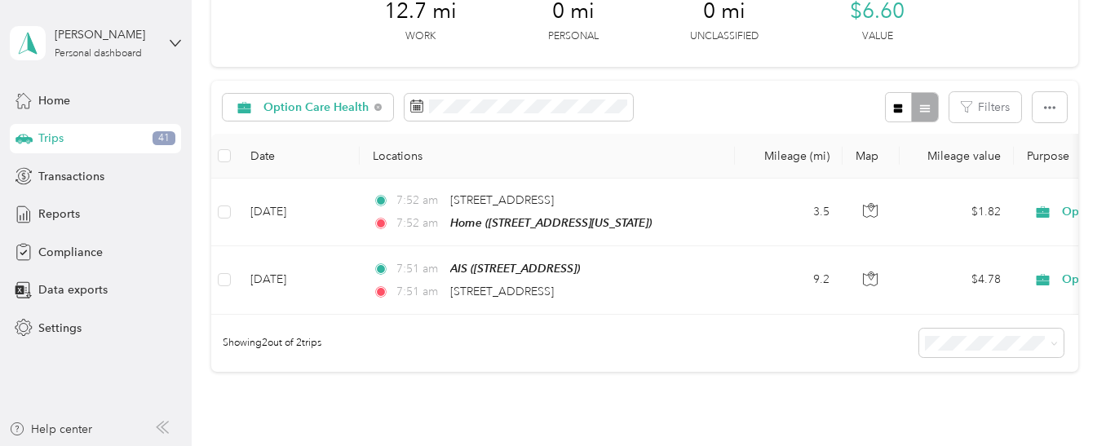
scroll to position [95, 0]
click at [586, 116] on span at bounding box center [519, 109] width 228 height 28
click at [1027, 114] on div "Filters" at bounding box center [976, 109] width 182 height 30
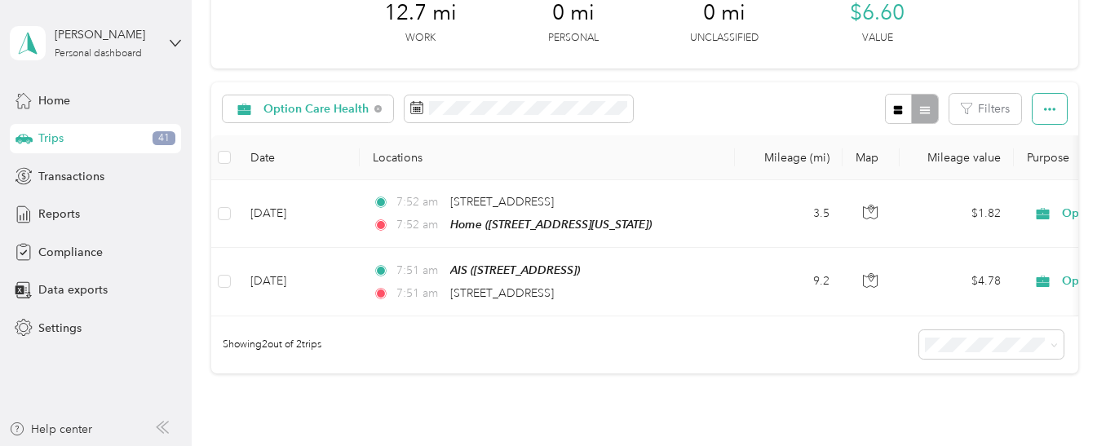
click at [1036, 113] on button "button" at bounding box center [1050, 109] width 34 height 30
click at [726, 95] on div "Option Care Health Filters" at bounding box center [644, 108] width 866 height 53
click at [652, 371] on div "Showing 2 out of 2 trips" at bounding box center [644, 344] width 866 height 57
click at [476, 116] on span at bounding box center [519, 109] width 228 height 28
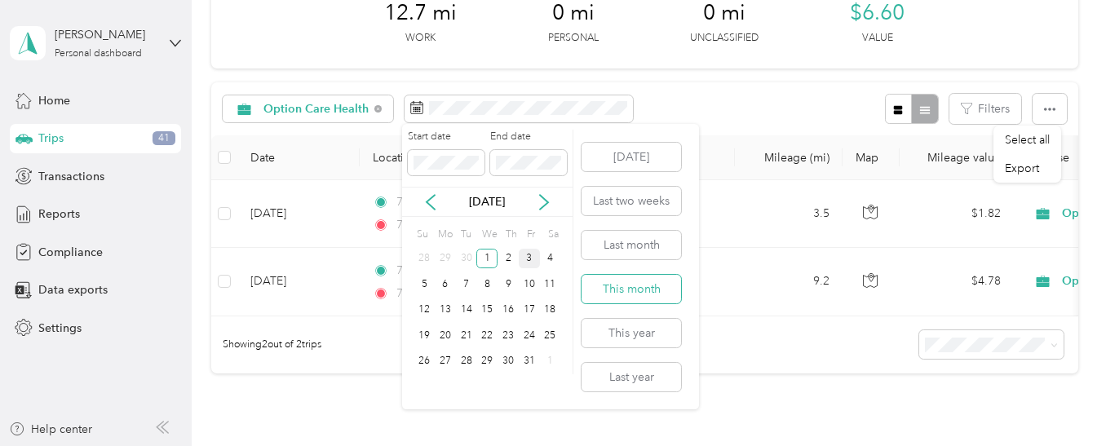
click at [647, 291] on button "This month" at bounding box center [632, 289] width 100 height 29
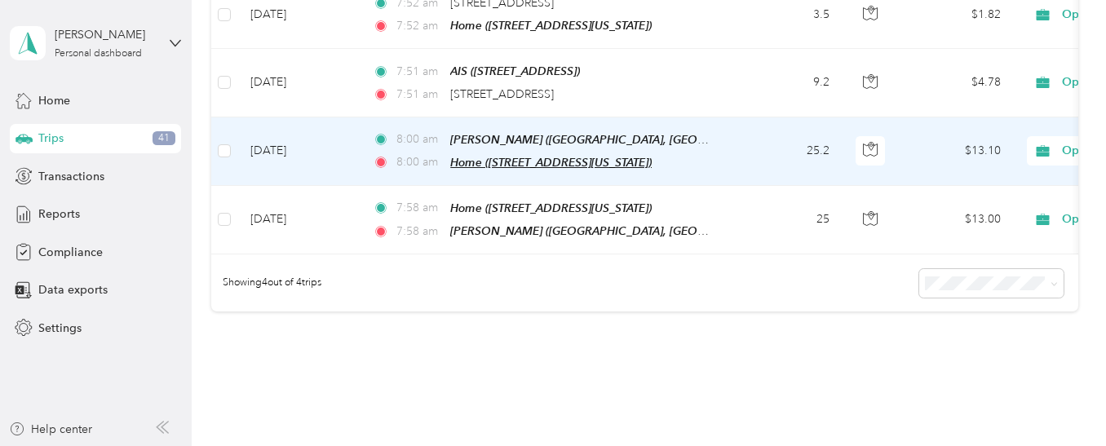
scroll to position [258, 0]
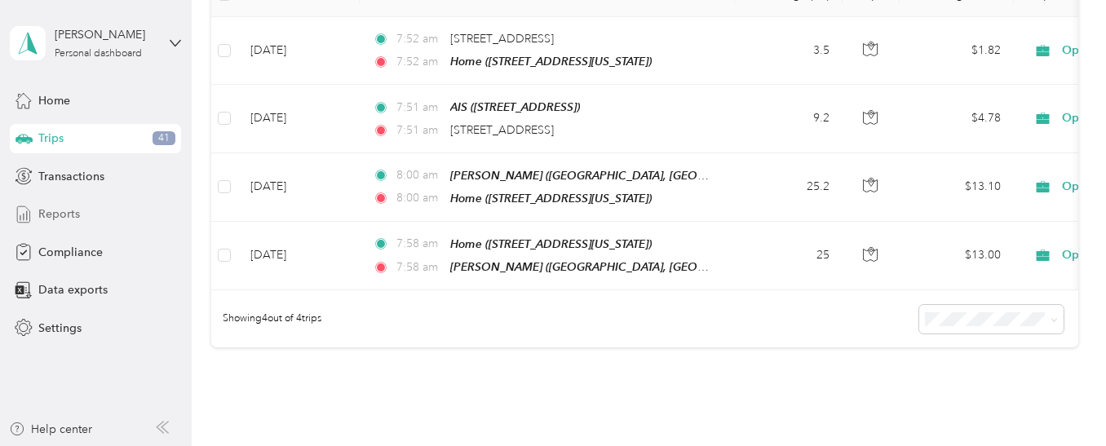
click at [67, 213] on span "Reports" at bounding box center [59, 214] width 42 height 17
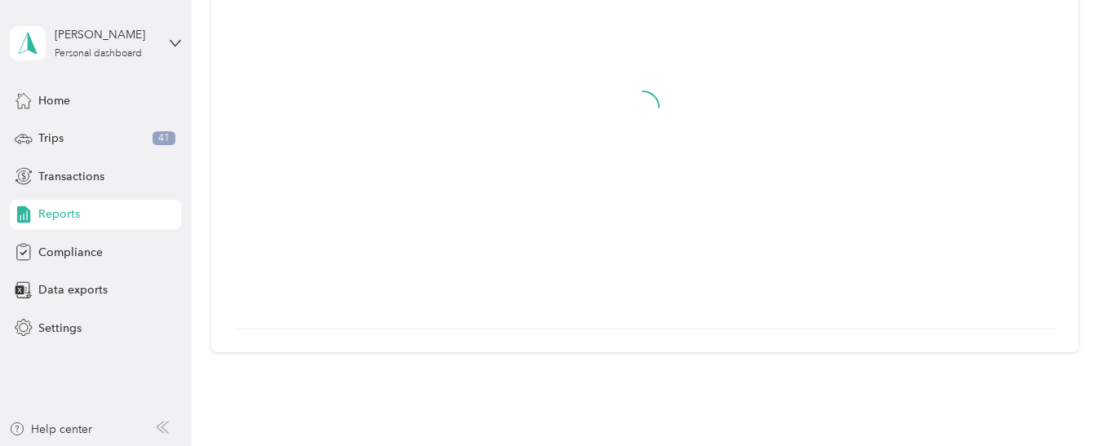
scroll to position [93, 0]
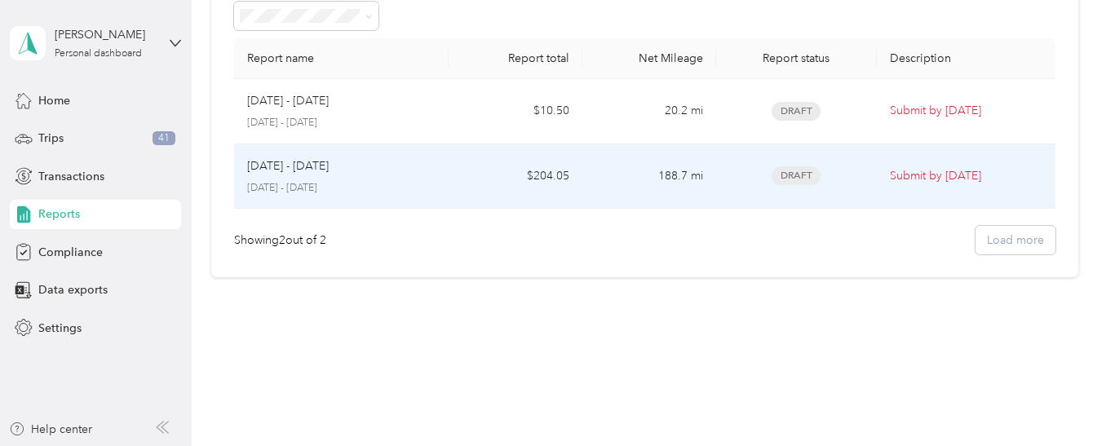
click at [468, 196] on td "$204.05" at bounding box center [516, 176] width 134 height 65
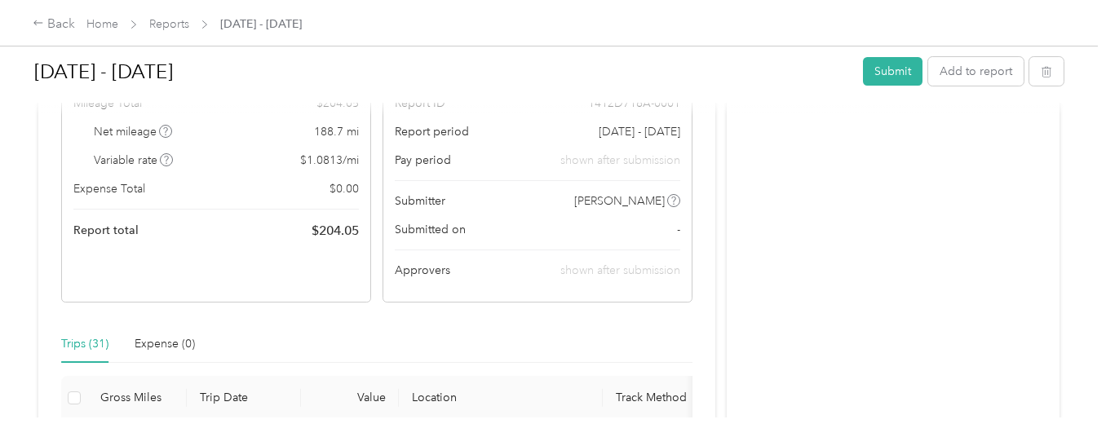
scroll to position [159, 0]
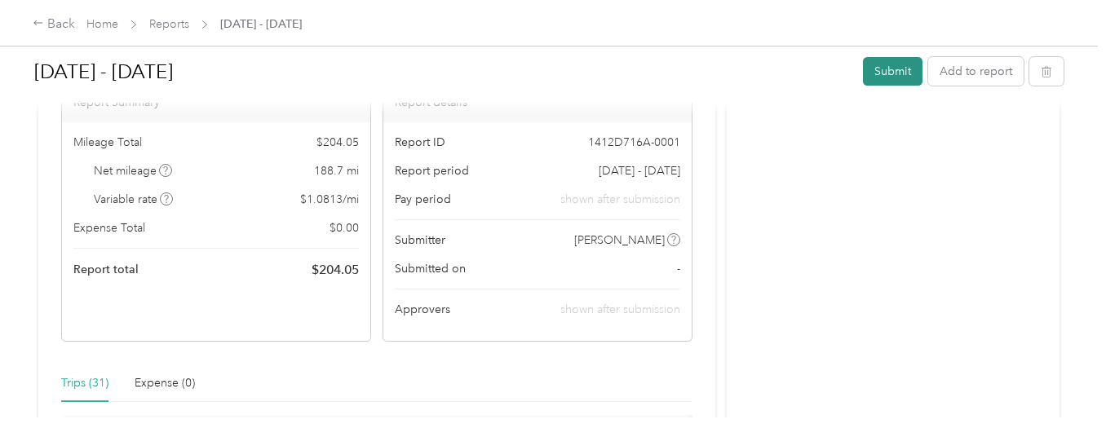
click at [892, 74] on button "Submit" at bounding box center [893, 71] width 60 height 29
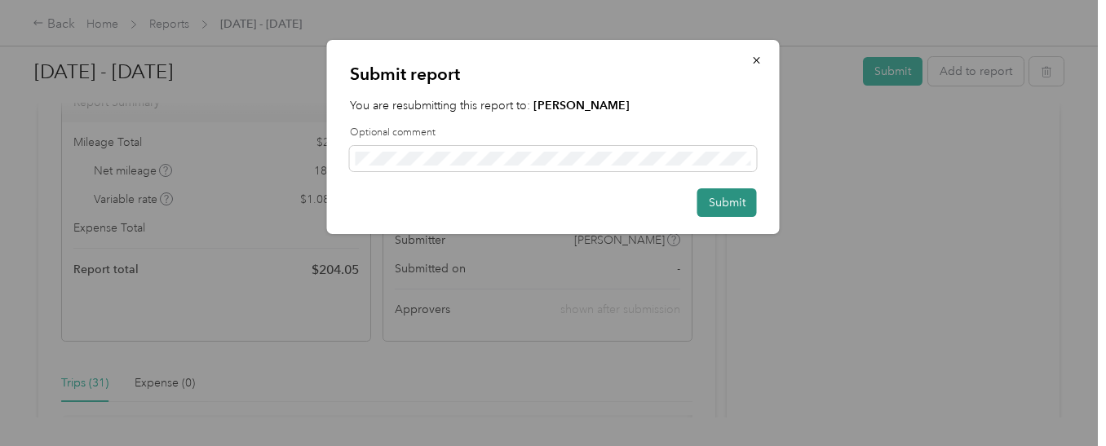
click at [700, 195] on button "Submit" at bounding box center [727, 202] width 60 height 29
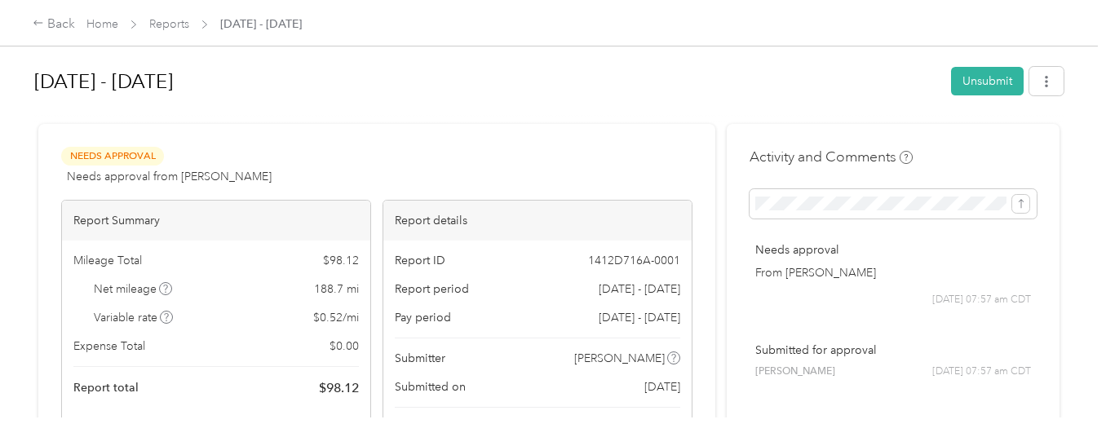
scroll to position [0, 0]
